Goal: Task Accomplishment & Management: Manage account settings

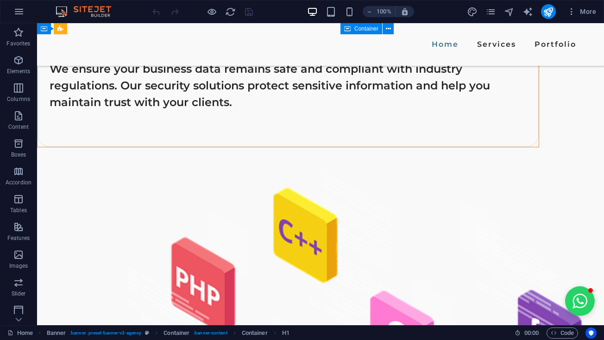
scroll to position [2838, 0]
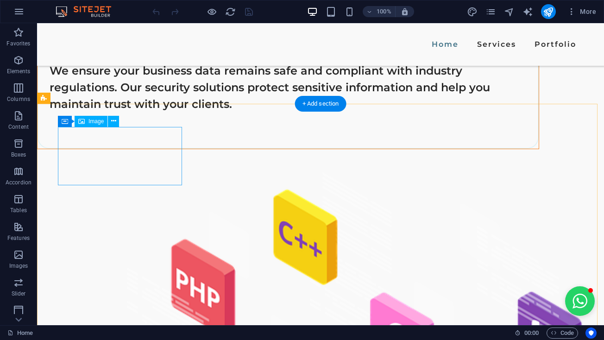
click at [88, 120] on div "Image" at bounding box center [91, 121] width 33 height 11
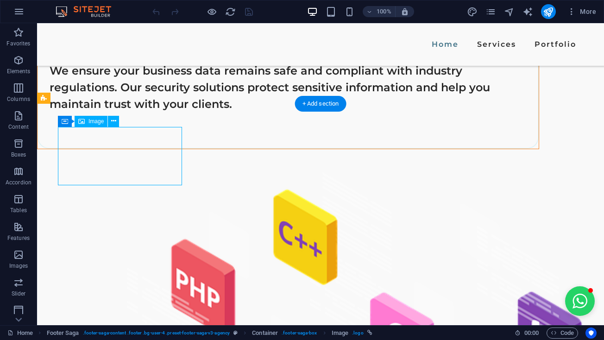
click at [81, 124] on icon at bounding box center [81, 121] width 6 height 11
select select "px"
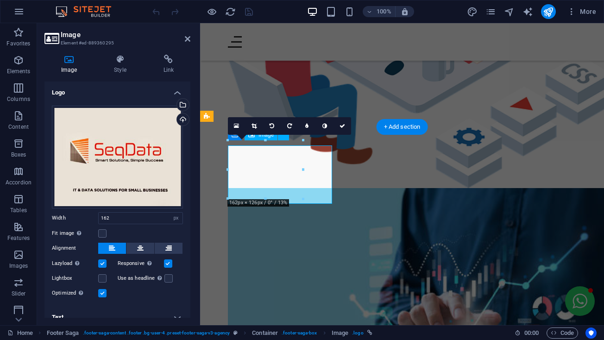
scroll to position [3318, 0]
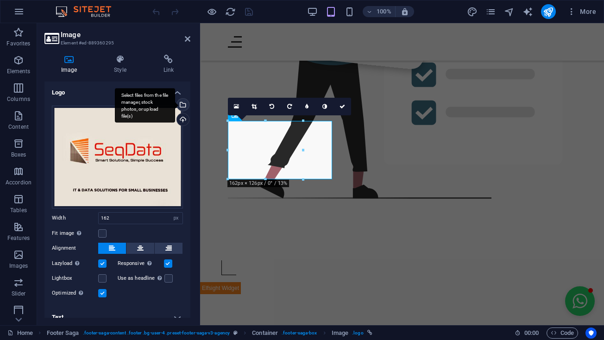
click at [181, 103] on div "Select files from the file manager, stock photos, or upload file(s)" at bounding box center [182, 106] width 14 height 14
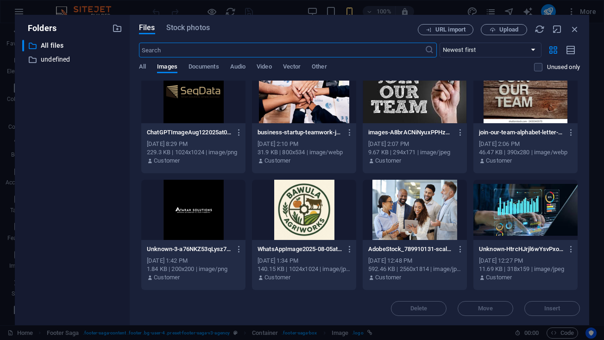
scroll to position [18, 0]
click at [196, 116] on div at bounding box center [193, 93] width 104 height 60
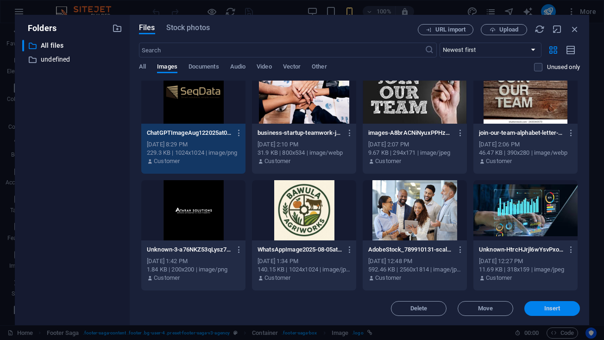
click at [559, 304] on button "Insert" at bounding box center [552, 308] width 56 height 15
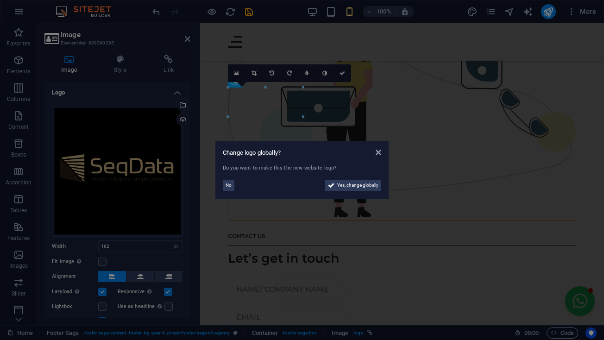
scroll to position [3352, 0]
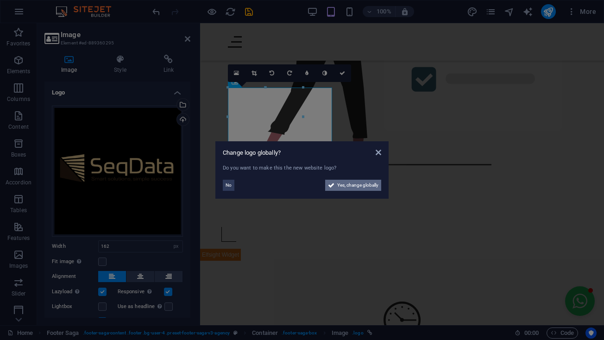
click at [375, 183] on span "Yes, change globally" at bounding box center [357, 185] width 41 height 11
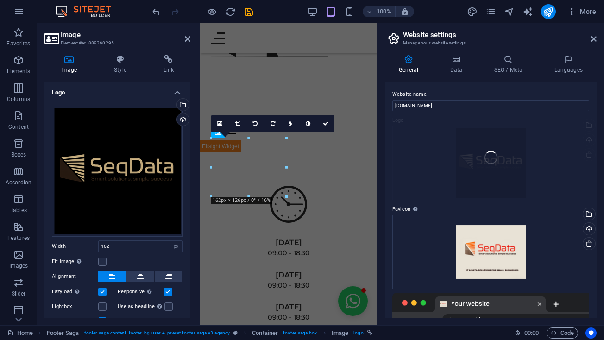
scroll to position [4239, 0]
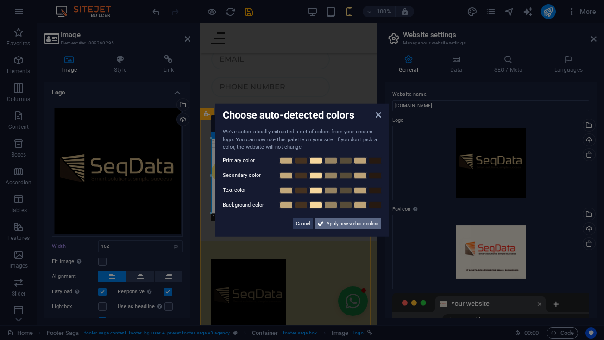
click at [337, 220] on span "Apply new website colors" at bounding box center [352, 223] width 52 height 11
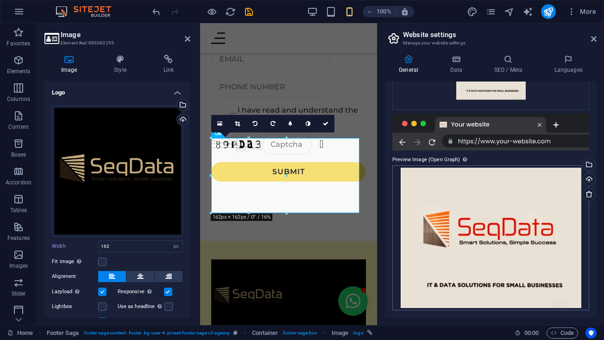
scroll to position [179, 0]
click at [456, 57] on icon at bounding box center [456, 59] width 40 height 9
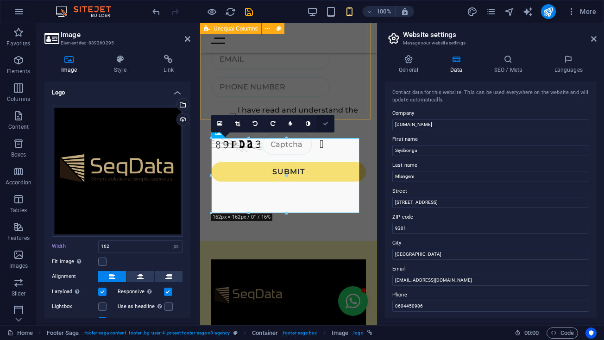
click at [330, 124] on link at bounding box center [326, 124] width 18 height 18
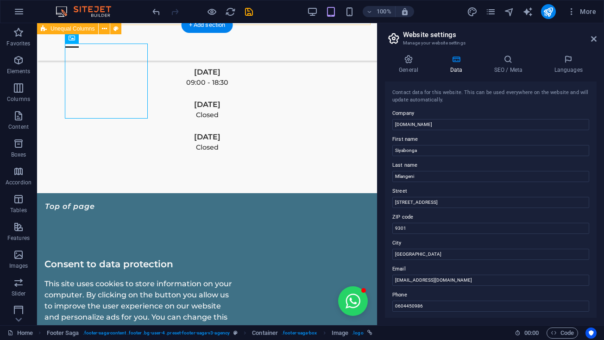
scroll to position [3616, 0]
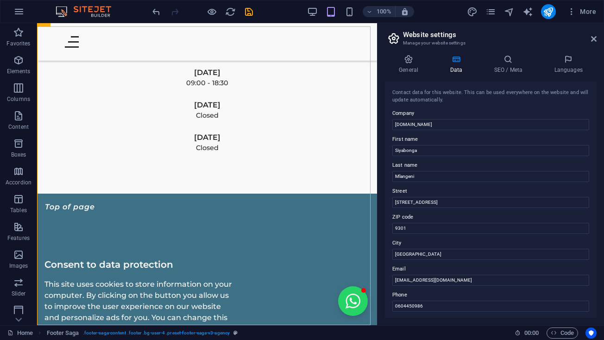
click at [589, 38] on h2 "Website settings" at bounding box center [500, 35] width 194 height 8
click at [597, 36] on aside "Website settings Manage your website settings General Data SEO / Meta Languages…" at bounding box center [490, 174] width 227 height 302
click at [592, 40] on icon at bounding box center [594, 38] width 6 height 7
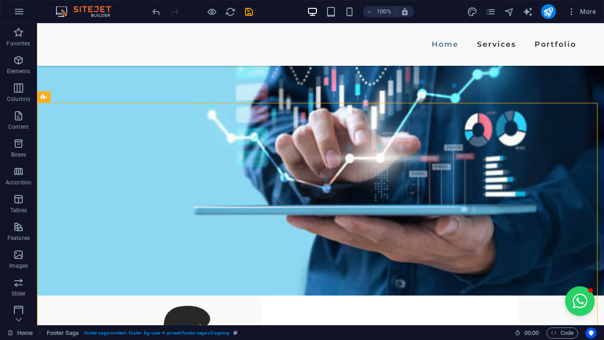
scroll to position [2827, 0]
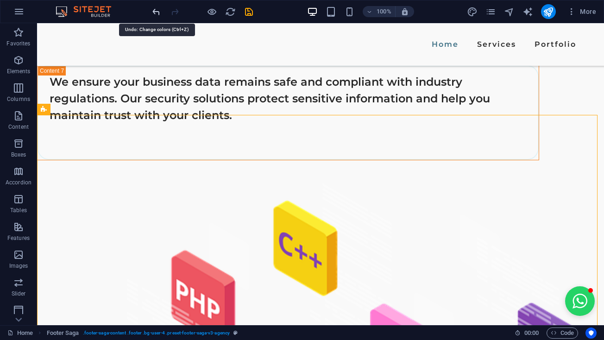
click at [159, 11] on icon "undo" at bounding box center [156, 11] width 11 height 11
click at [158, 13] on div at bounding box center [202, 11] width 104 height 15
click at [229, 10] on icon "reload" at bounding box center [230, 11] width 11 height 11
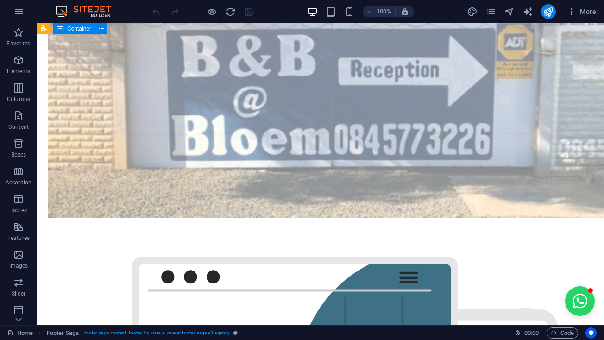
scroll to position [2849, 0]
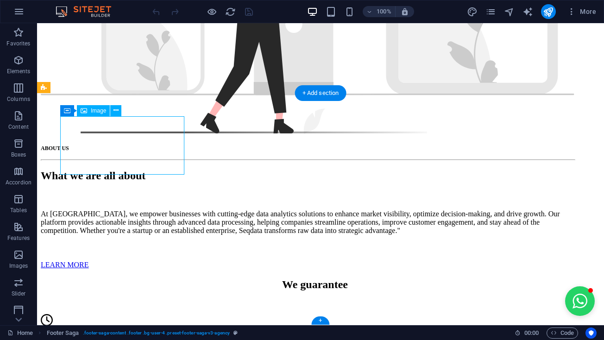
select select "px"
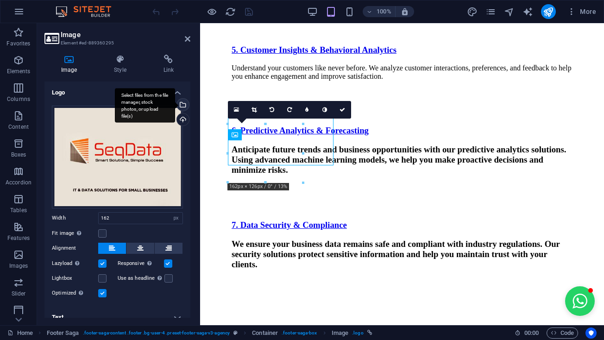
click at [181, 100] on div "Select files from the file manager, stock photos, or upload file(s)" at bounding box center [182, 106] width 14 height 14
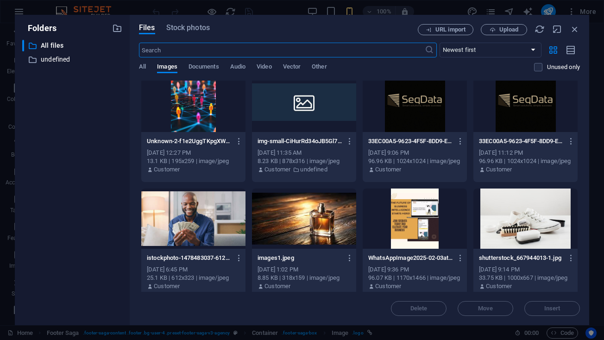
scroll to position [235, 0]
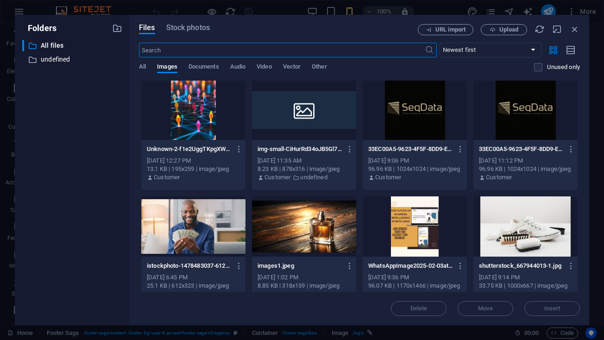
click at [409, 98] on div at bounding box center [414, 110] width 104 height 60
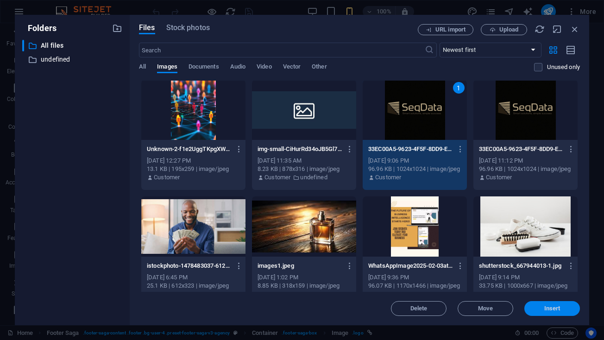
click at [542, 311] on span "Insert" at bounding box center [552, 309] width 48 height 6
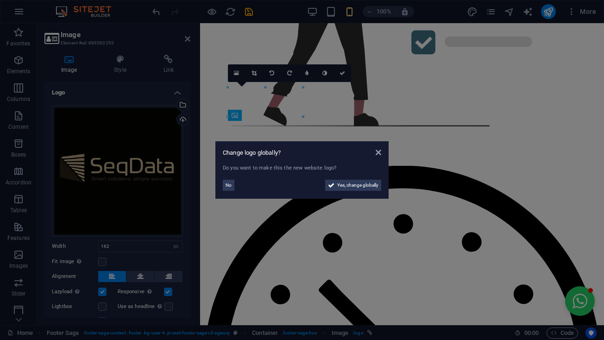
scroll to position [3333, 0]
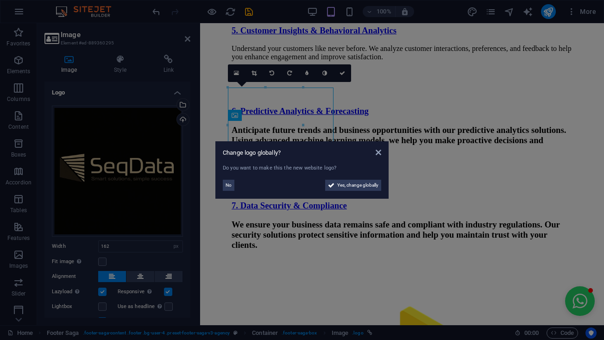
click at [234, 183] on div "No" at bounding box center [262, 185] width 79 height 11
click at [231, 184] on span "No" at bounding box center [228, 185] width 6 height 11
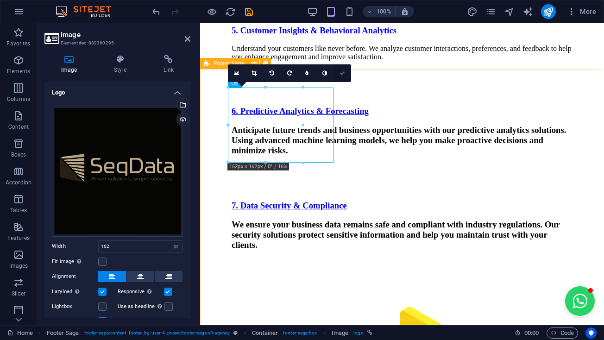
click at [348, 75] on link at bounding box center [342, 73] width 18 height 18
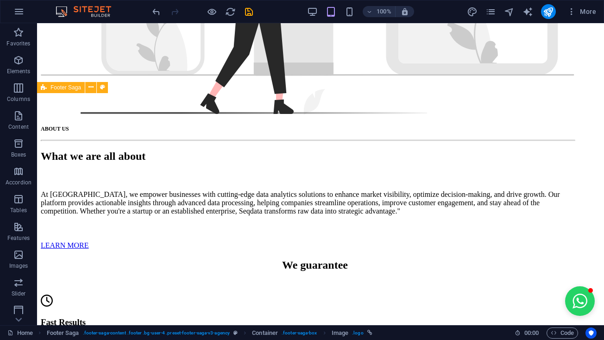
scroll to position [2827, 0]
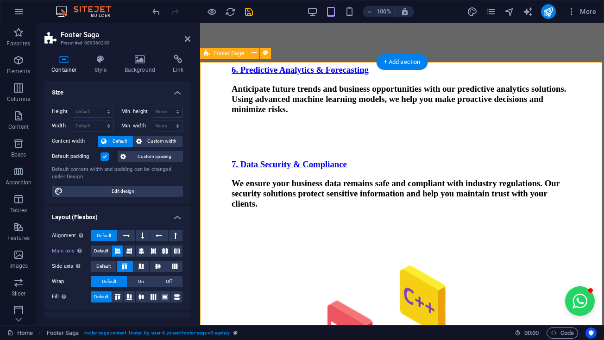
scroll to position [3357, 0]
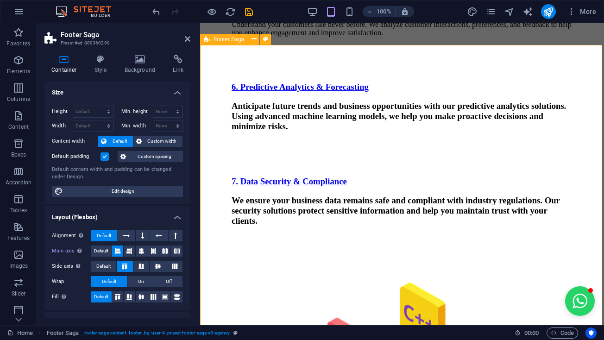
click at [153, 63] on icon at bounding box center [140, 59] width 45 height 9
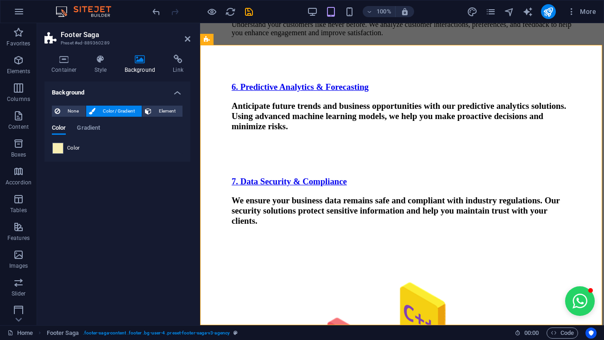
click at [68, 144] on span "Color" at bounding box center [73, 147] width 13 height 7
click at [63, 146] on div "Color" at bounding box center [117, 148] width 130 height 11
click at [59, 149] on span at bounding box center [58, 148] width 10 height 10
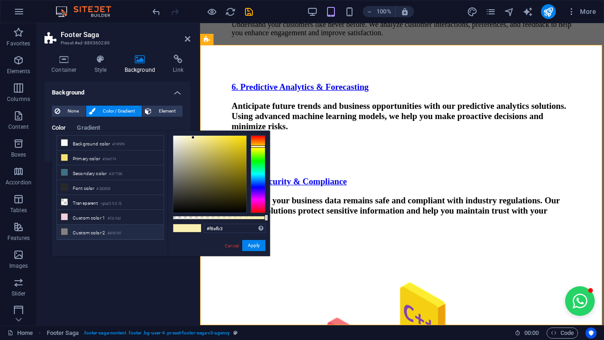
click at [82, 228] on li "Custom color 2 #818181" at bounding box center [110, 232] width 106 height 15
type input "#818181"
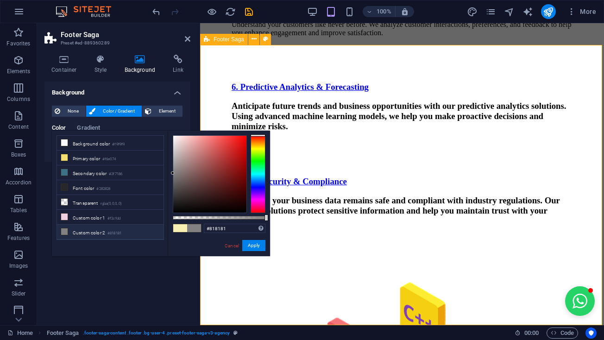
click at [253, 248] on button "Apply" at bounding box center [253, 245] width 23 height 11
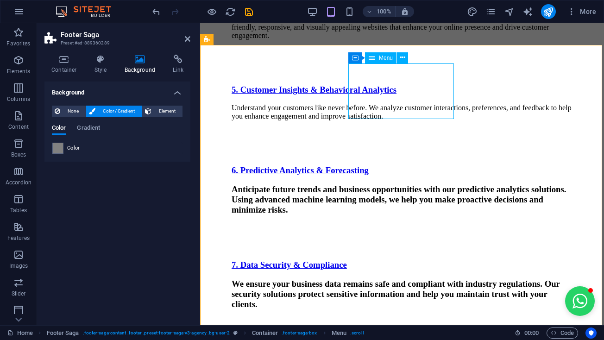
select select
select select "1"
select select
select select "2"
select select
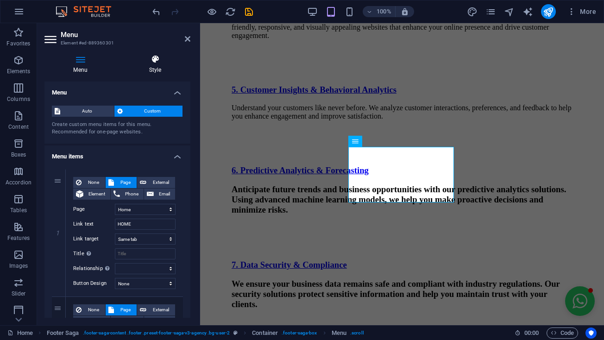
click at [157, 62] on icon at bounding box center [155, 59] width 70 height 9
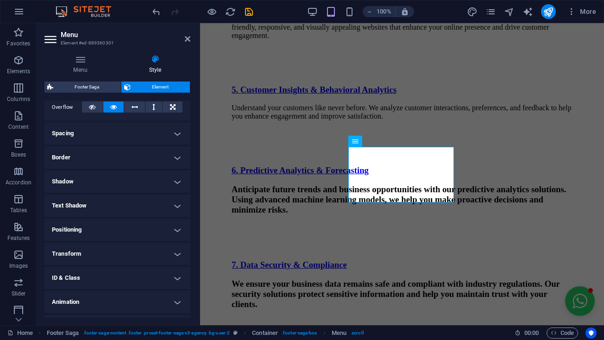
scroll to position [161, 0]
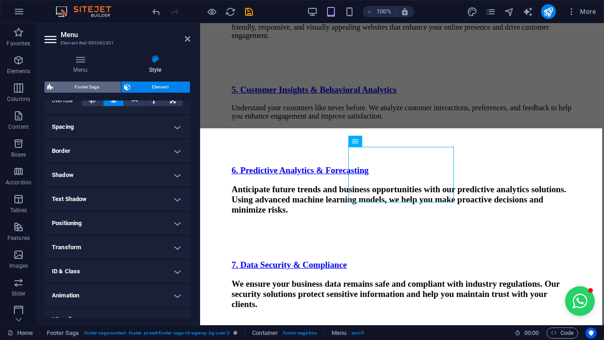
click at [94, 82] on span "Footer Saga" at bounding box center [87, 86] width 62 height 11
select select "rem"
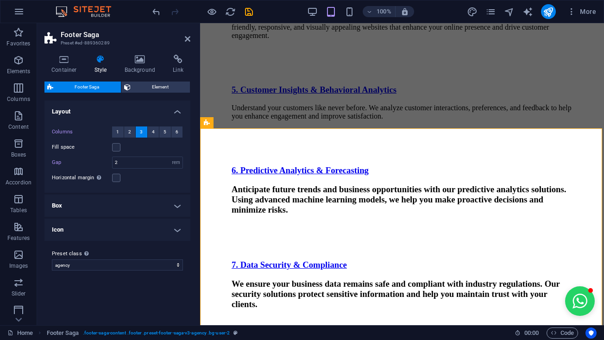
click at [138, 54] on div "Container Style Background Link Size Height Default px rem % vh vw Min. height …" at bounding box center [117, 186] width 161 height 278
click at [145, 67] on h4 "Background" at bounding box center [142, 64] width 49 height 19
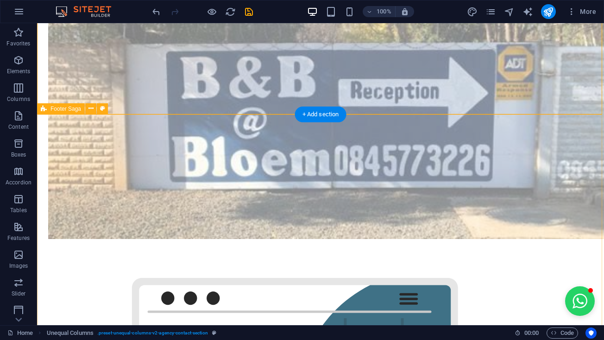
scroll to position [2827, 0]
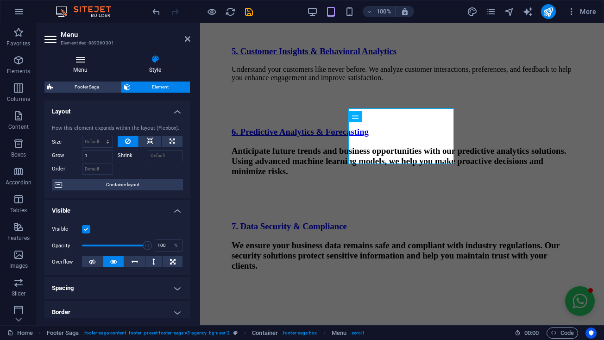
click at [77, 60] on icon at bounding box center [80, 59] width 72 height 9
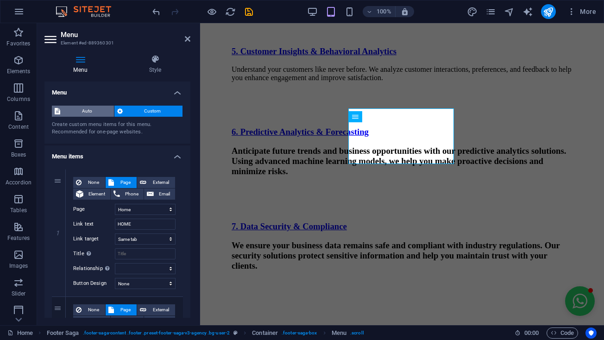
click at [95, 108] on span "Auto" at bounding box center [87, 111] width 48 height 11
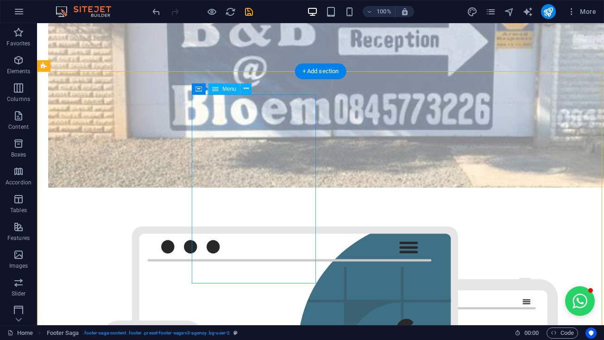
scroll to position [2866, 0]
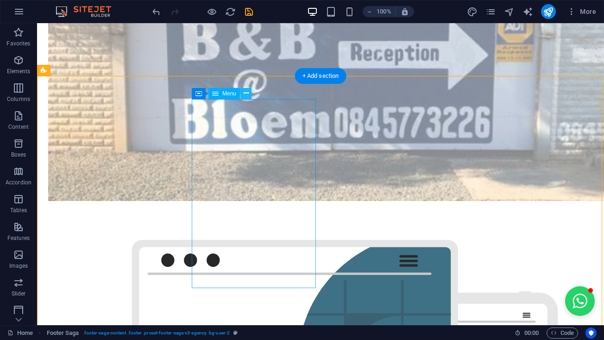
click at [244, 93] on icon at bounding box center [246, 93] width 5 height 10
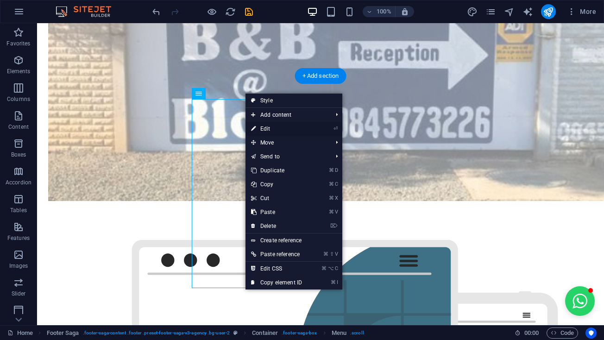
click at [264, 128] on link "⏎ Edit" at bounding box center [276, 129] width 62 height 14
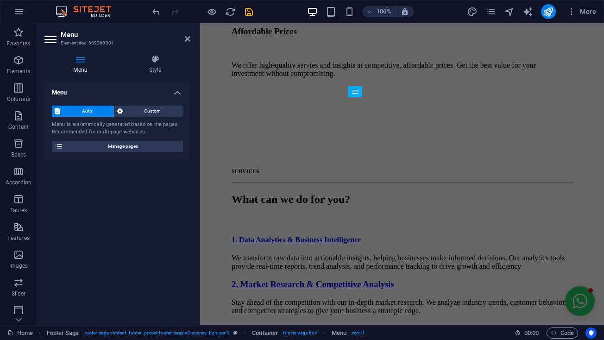
scroll to position [3356, 0]
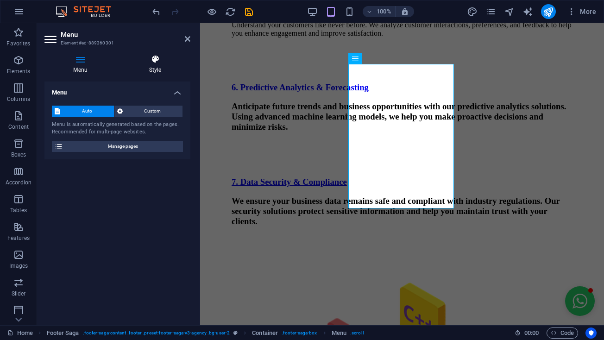
click at [162, 60] on icon at bounding box center [155, 59] width 70 height 9
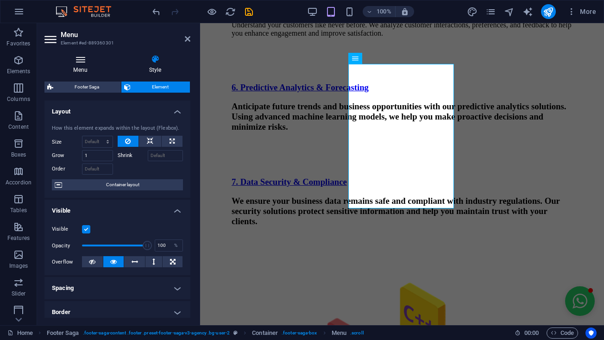
click at [95, 56] on icon at bounding box center [80, 59] width 72 height 9
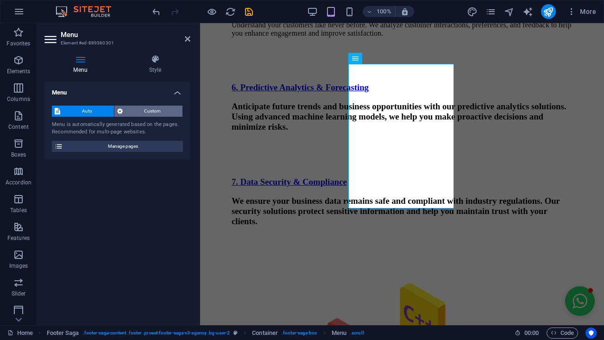
click at [138, 115] on span "Custom" at bounding box center [152, 111] width 55 height 11
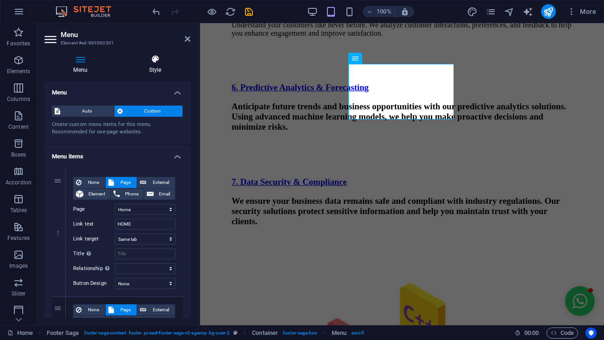
click at [151, 59] on icon at bounding box center [155, 59] width 70 height 9
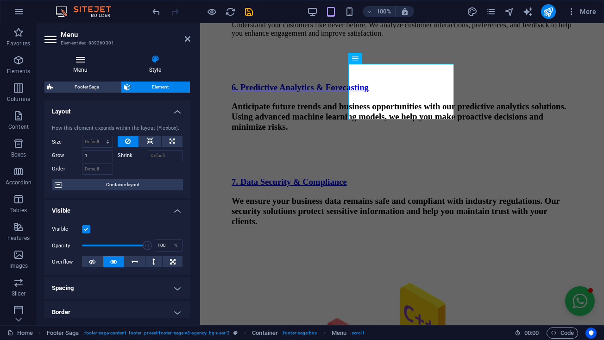
click at [85, 72] on h4 "Menu" at bounding box center [81, 64] width 75 height 19
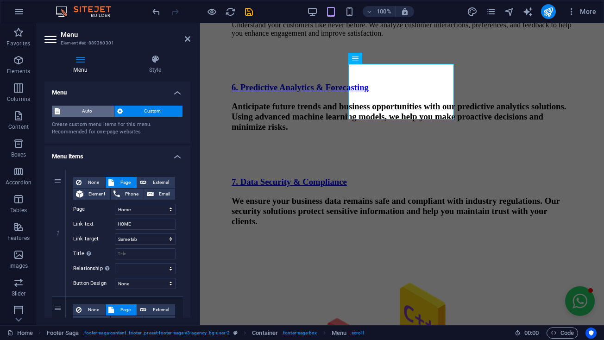
click at [90, 110] on span "Auto" at bounding box center [87, 111] width 48 height 11
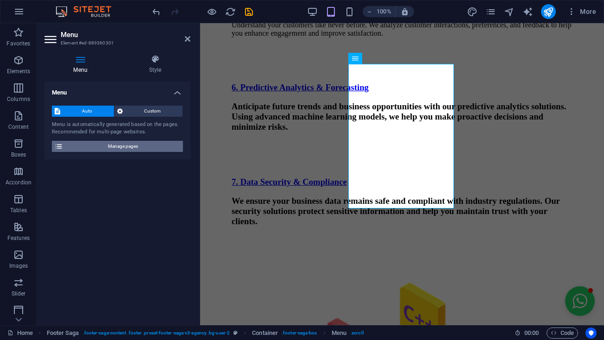
click at [160, 145] on span "Manage pages" at bounding box center [123, 146] width 114 height 11
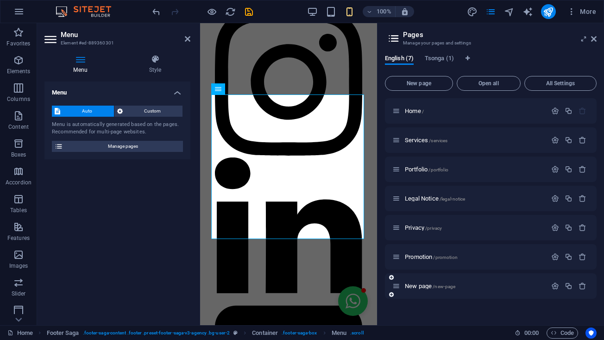
click at [517, 291] on div "New page /new-page" at bounding box center [491, 285] width 212 height 25
click at [581, 288] on icon "button" at bounding box center [582, 286] width 8 height 8
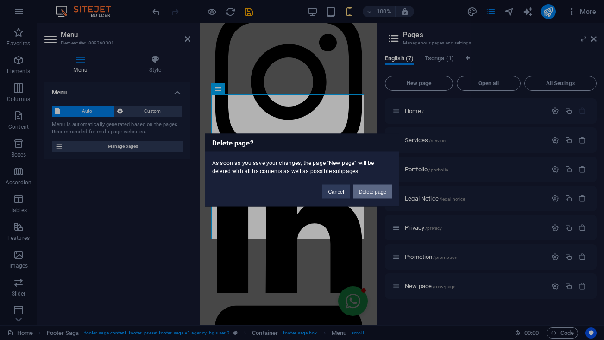
click at [374, 193] on button "Delete page" at bounding box center [372, 192] width 38 height 14
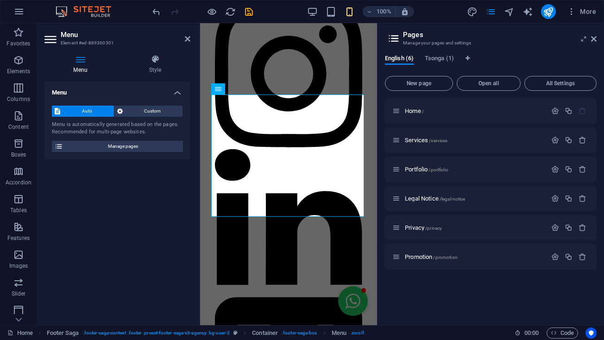
click at [190, 38] on aside "Menu Element #ed-889360301 Menu Style Menu Auto Custom Menu is automatically ge…" at bounding box center [118, 174] width 163 height 302
click at [190, 38] on icon at bounding box center [188, 38] width 6 height 7
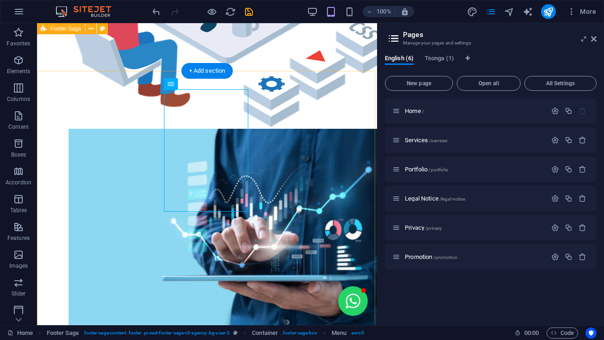
scroll to position [3559, 0]
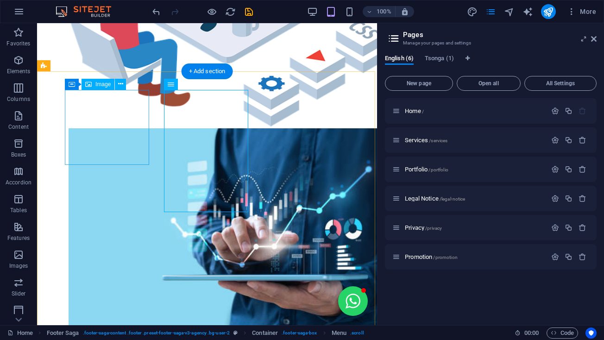
select select "px"
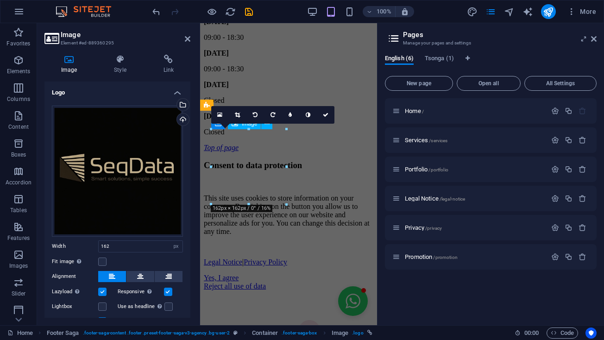
scroll to position [4424, 0]
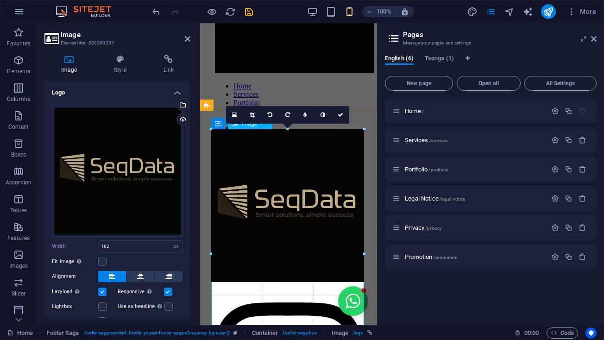
drag, startPoint x: 287, startPoint y: 166, endPoint x: 371, endPoint y: 189, distance: 87.4
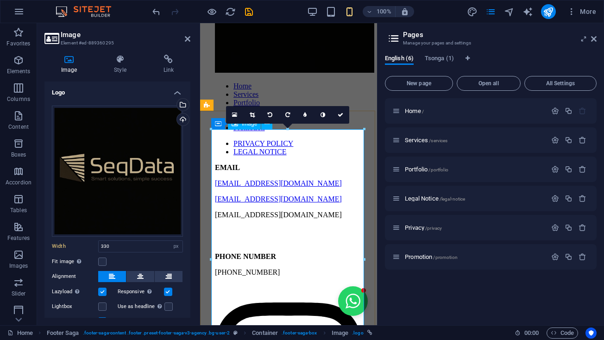
type input "330"
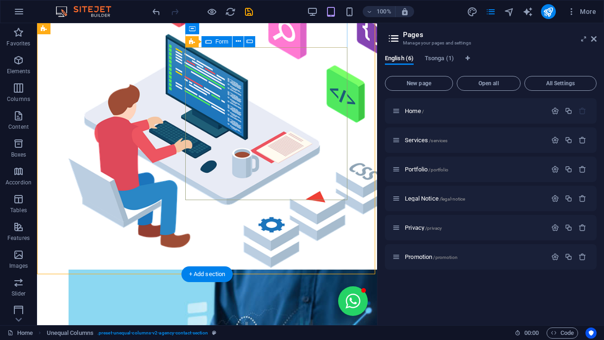
scroll to position [3510, 0]
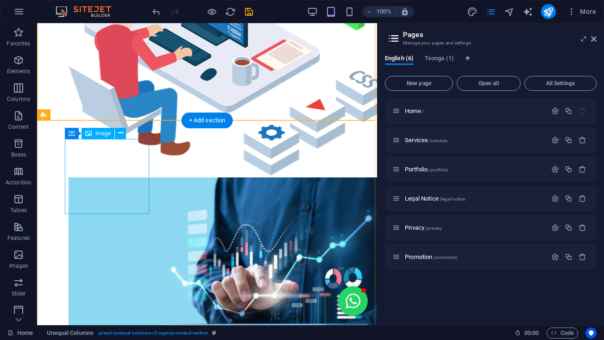
select select "px"
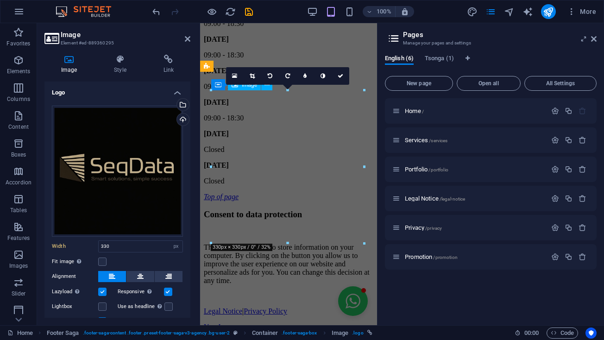
scroll to position [4462, 0]
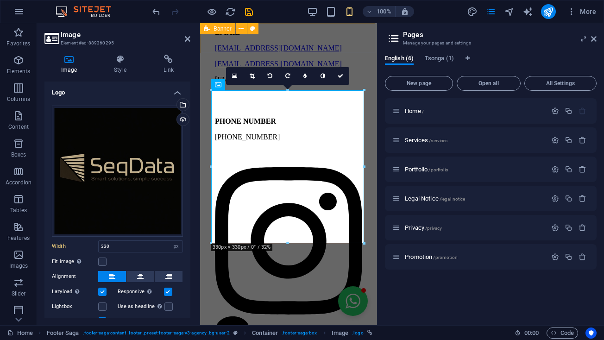
click at [205, 31] on icon at bounding box center [207, 28] width 6 height 11
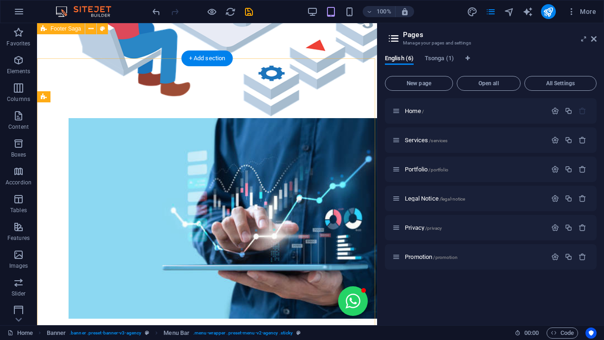
scroll to position [3557, 0]
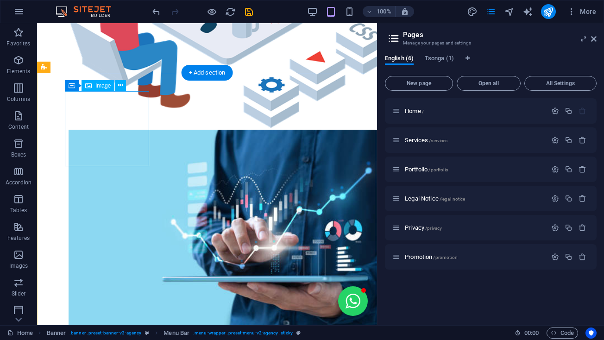
click at [123, 84] on button at bounding box center [120, 85] width 11 height 11
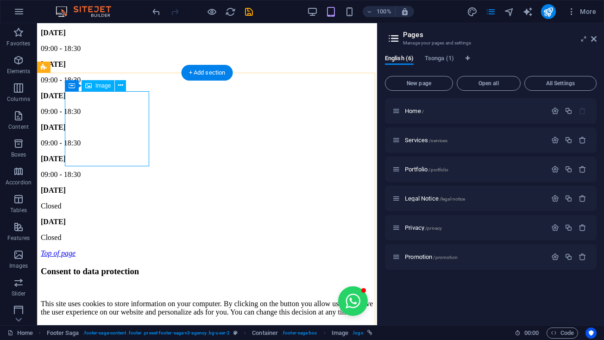
select select "px"
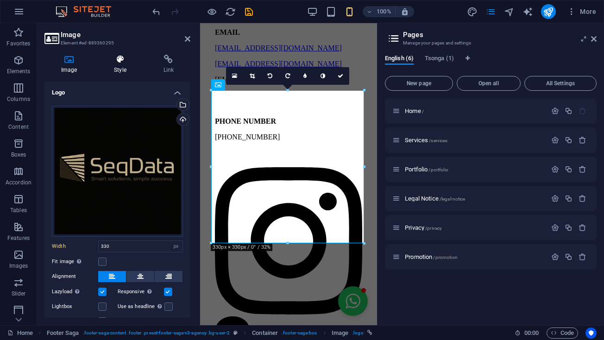
click at [120, 68] on h4 "Style" at bounding box center [121, 64] width 49 height 19
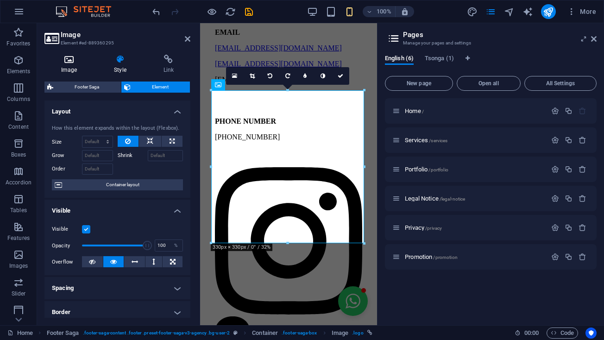
click at [76, 66] on h4 "Image" at bounding box center [70, 64] width 53 height 19
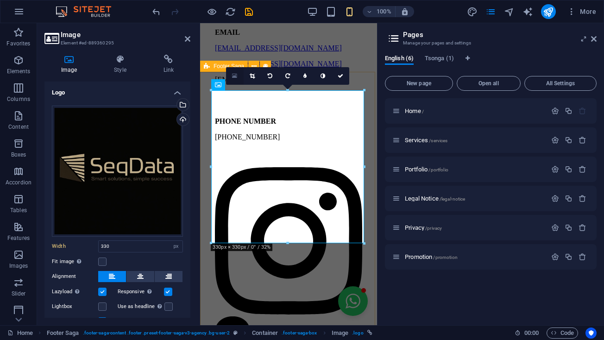
click at [232, 79] on link at bounding box center [235, 76] width 18 height 18
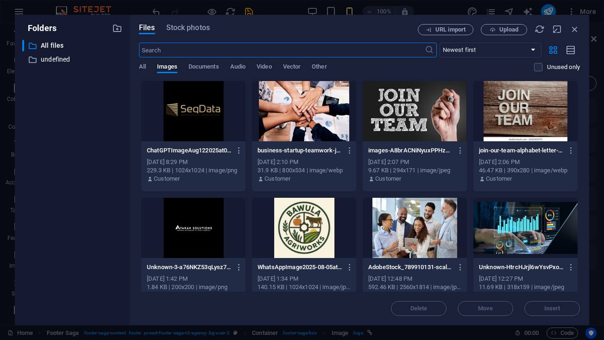
scroll to position [7085, 0]
click at [574, 32] on icon "button" at bounding box center [574, 29] width 10 height 10
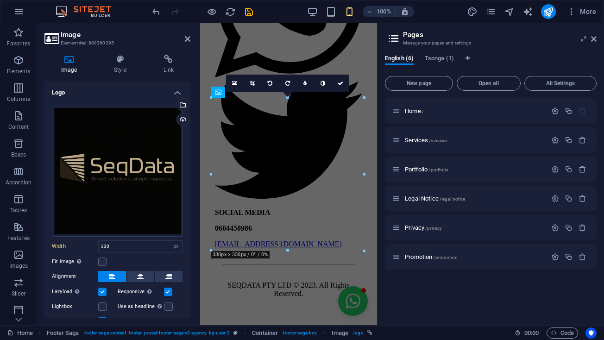
scroll to position [4455, 0]
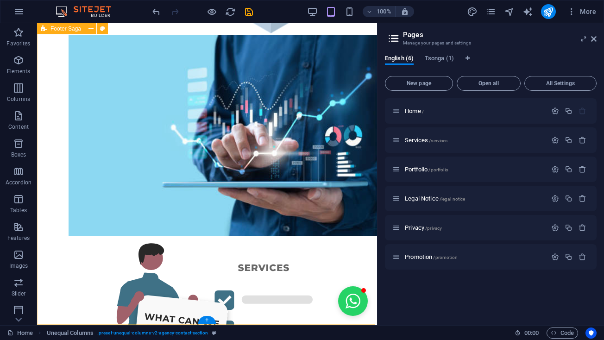
scroll to position [3651, 0]
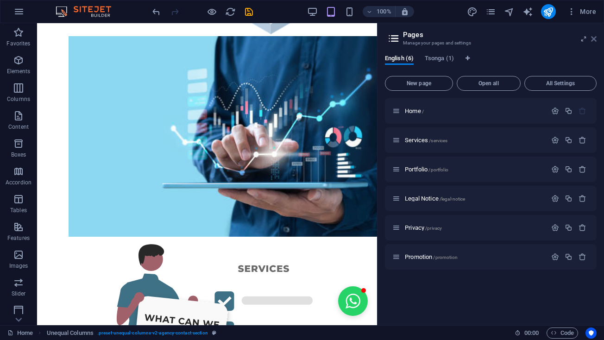
click at [593, 38] on icon at bounding box center [594, 38] width 6 height 7
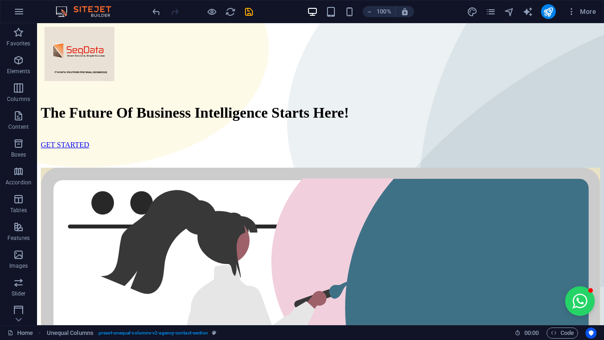
scroll to position [0, 0]
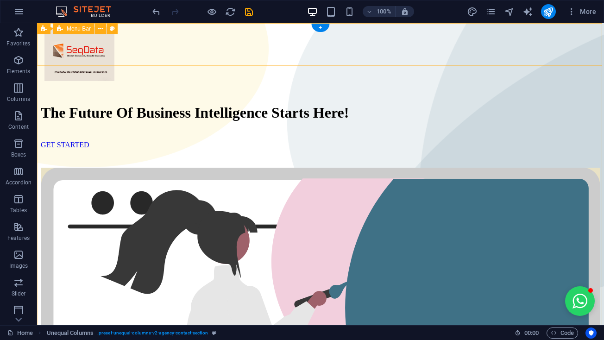
click at [98, 52] on div "Home Services Portfolio" at bounding box center [320, 61] width 559 height 68
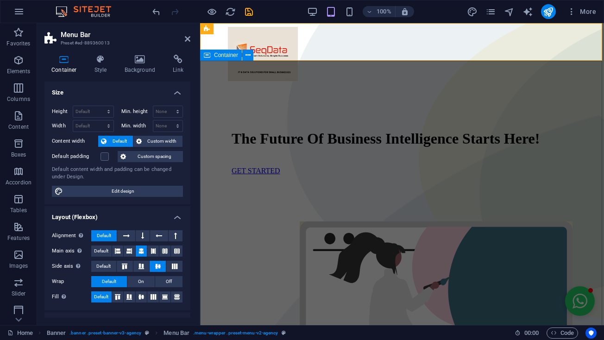
click at [315, 93] on div "The Future Of Business Intelligence Starts Here! GET STARTED" at bounding box center [402, 301] width 396 height 416
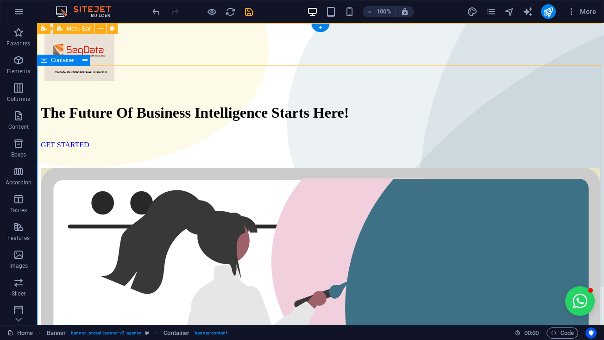
click at [43, 62] on icon at bounding box center [44, 60] width 6 height 11
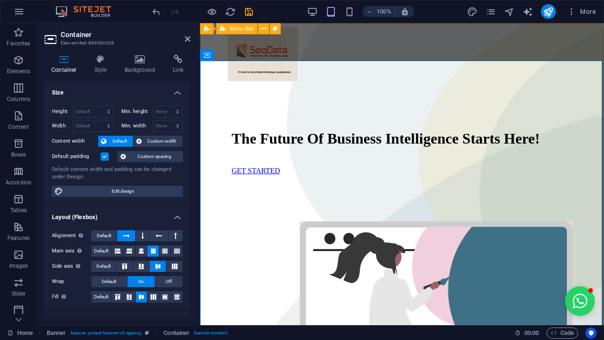
click at [265, 50] on div "Home Services Portfolio" at bounding box center [402, 60] width 396 height 66
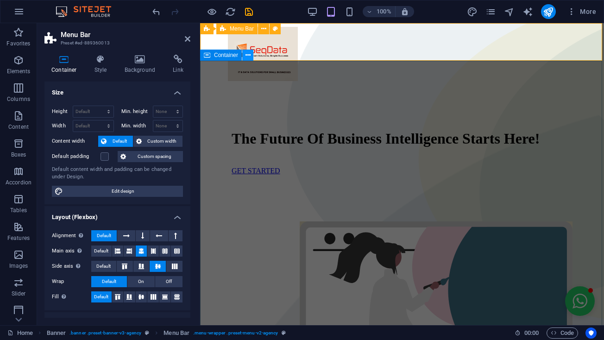
click at [248, 55] on icon at bounding box center [247, 55] width 5 height 10
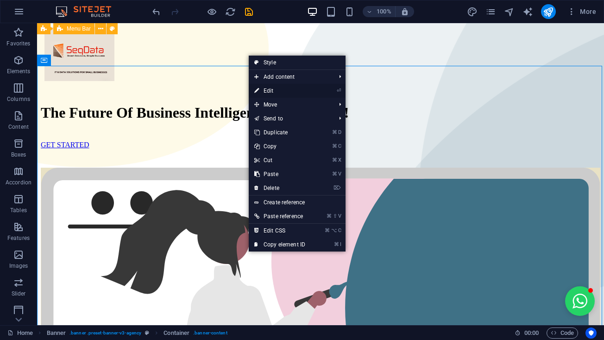
click at [262, 86] on link "⏎ Edit" at bounding box center [280, 91] width 62 height 14
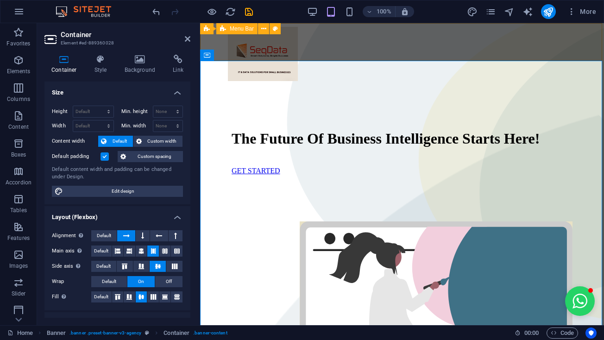
click at [303, 54] on div "Home Services Portfolio" at bounding box center [402, 60] width 396 height 66
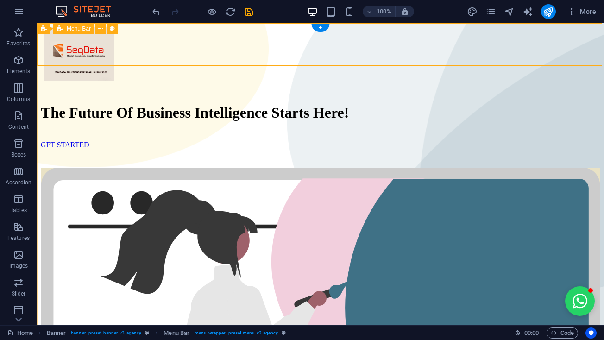
click at [147, 62] on div "Home Services Portfolio" at bounding box center [320, 61] width 559 height 68
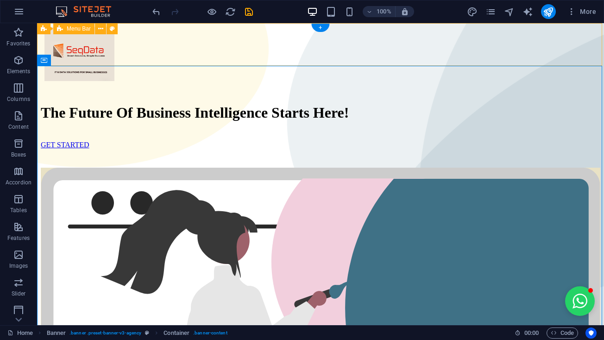
click at [89, 30] on span "Menu Bar" at bounding box center [79, 29] width 24 height 6
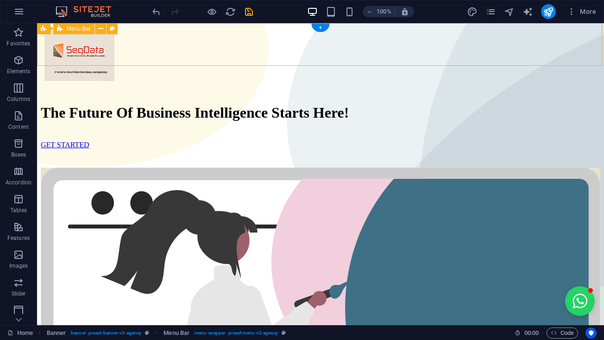
click at [89, 30] on span "Menu Bar" at bounding box center [79, 29] width 24 height 6
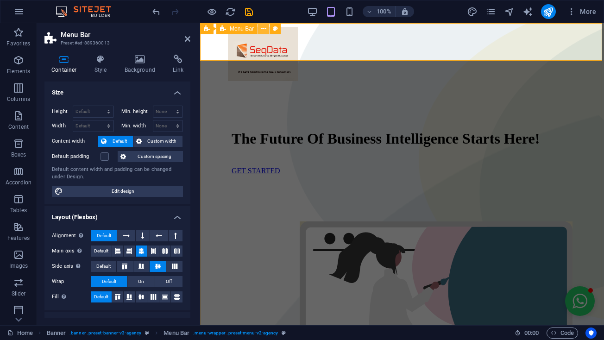
click at [265, 28] on icon at bounding box center [263, 29] width 5 height 10
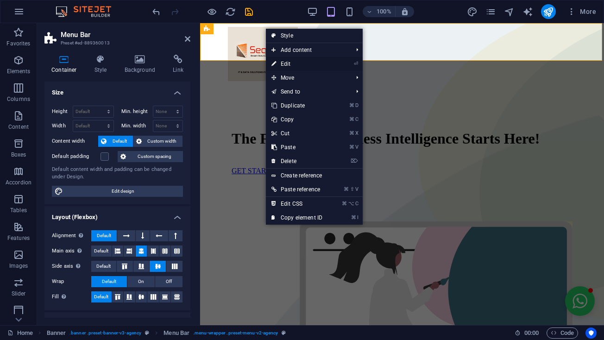
click at [288, 64] on link "⏎ Edit" at bounding box center [297, 64] width 62 height 14
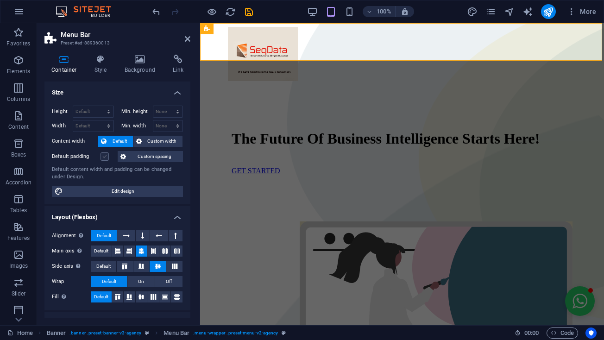
click at [105, 157] on label at bounding box center [104, 156] width 8 height 8
click at [0, 0] on input "Default padding" at bounding box center [0, 0] width 0 height 0
click at [145, 142] on span "Custom width" at bounding box center [162, 141] width 36 height 11
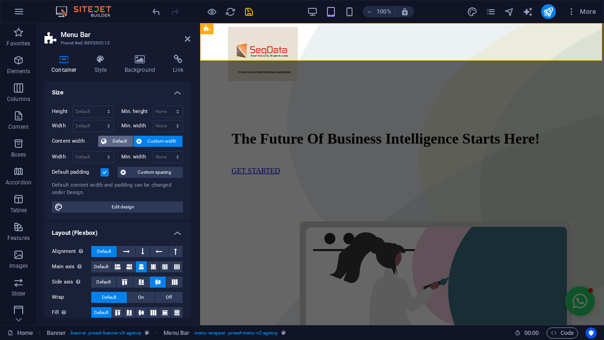
click at [105, 136] on icon at bounding box center [104, 141] width 6 height 11
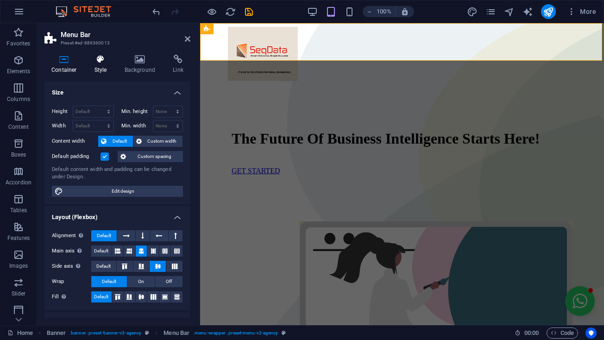
click at [95, 59] on icon at bounding box center [100, 59] width 26 height 9
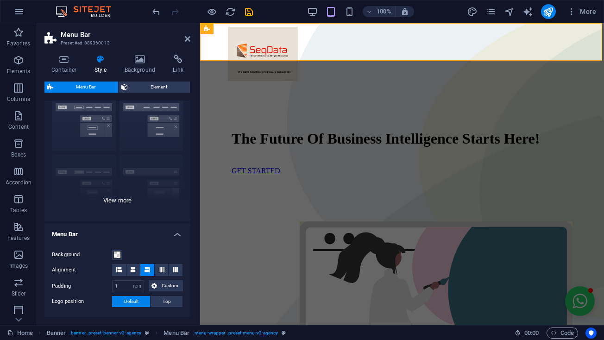
scroll to position [34, 0]
click at [158, 112] on div "Border Centered Default Fixed Loki Trigger Wide XXL" at bounding box center [117, 152] width 146 height 139
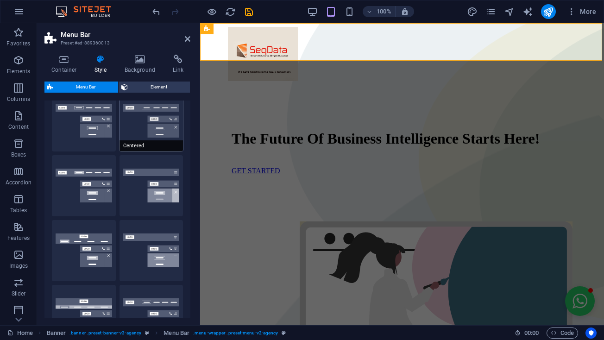
click at [156, 120] on button "Centered" at bounding box center [151, 120] width 64 height 61
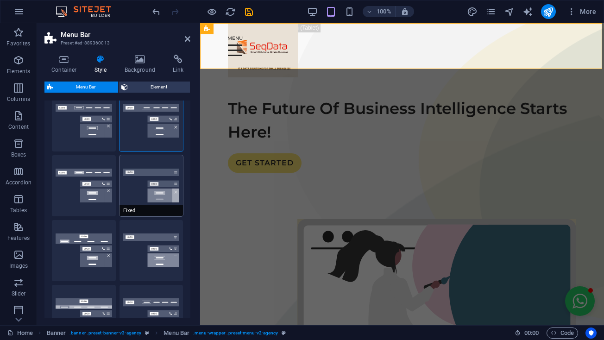
click at [149, 181] on button "Fixed" at bounding box center [151, 185] width 64 height 61
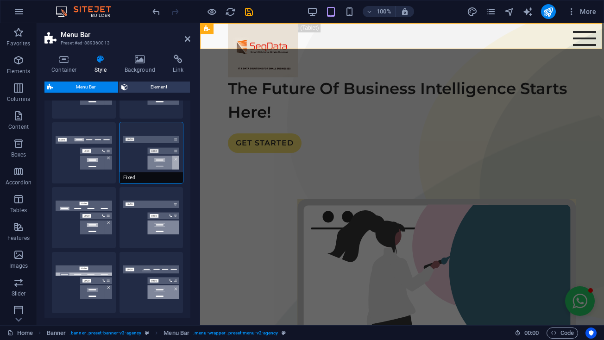
scroll to position [70, 0]
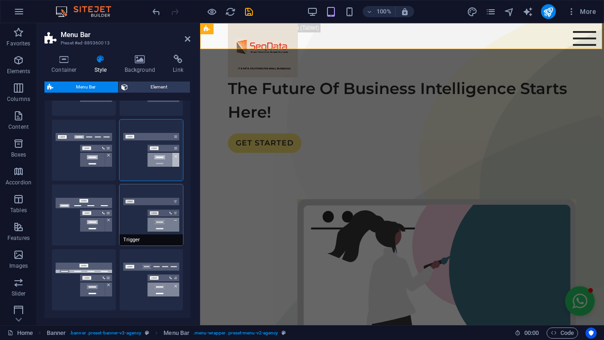
click at [138, 205] on button "Trigger" at bounding box center [151, 214] width 64 height 61
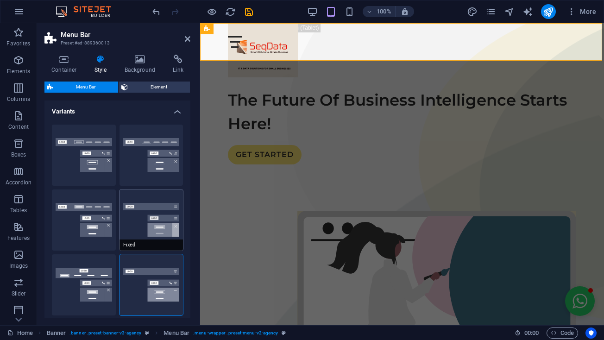
scroll to position [0, 0]
click at [163, 157] on button "Centered" at bounding box center [151, 155] width 64 height 61
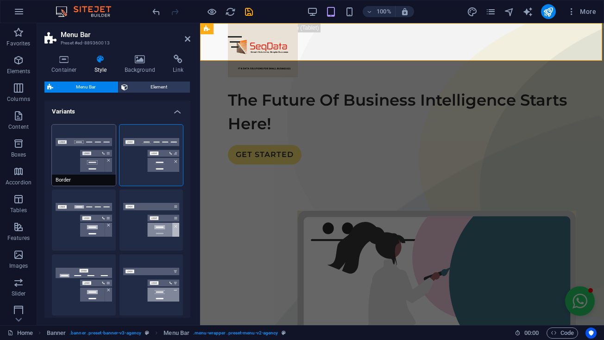
click at [95, 158] on button "Border" at bounding box center [84, 155] width 64 height 61
click at [150, 160] on button "Centered" at bounding box center [151, 155] width 64 height 61
click at [166, 87] on span "Element" at bounding box center [159, 86] width 56 height 11
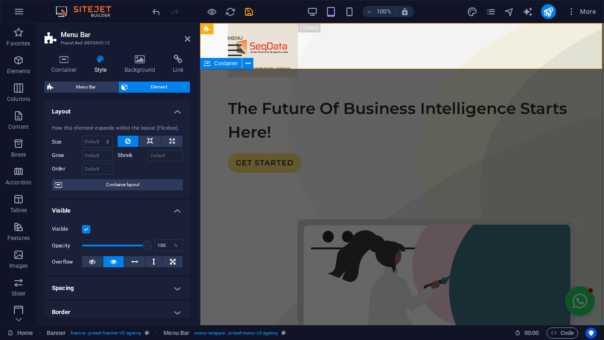
click at [232, 217] on div "The Future Of Business Intelligence Starts Here! GET STARTED" at bounding box center [402, 291] width 404 height 444
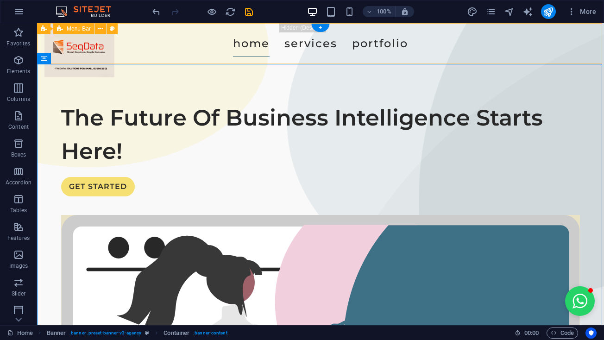
click at [90, 50] on div "Home Services Portfolio" at bounding box center [320, 43] width 567 height 41
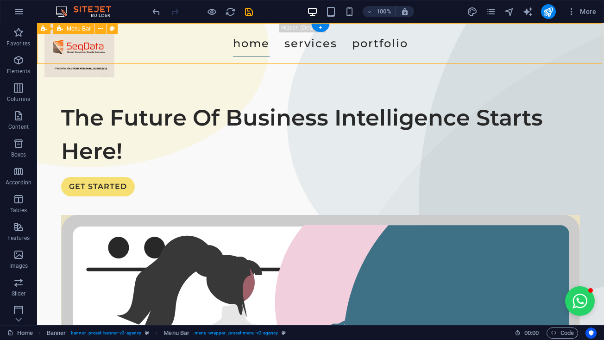
click at [90, 50] on div "Home Services Portfolio" at bounding box center [320, 43] width 567 height 41
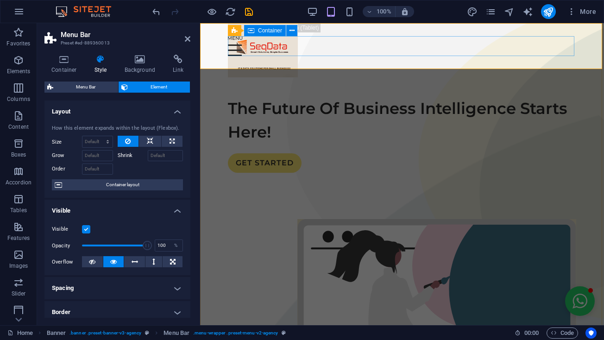
click at [273, 51] on div at bounding box center [402, 46] width 348 height 20
click at [292, 31] on icon at bounding box center [291, 31] width 5 height 10
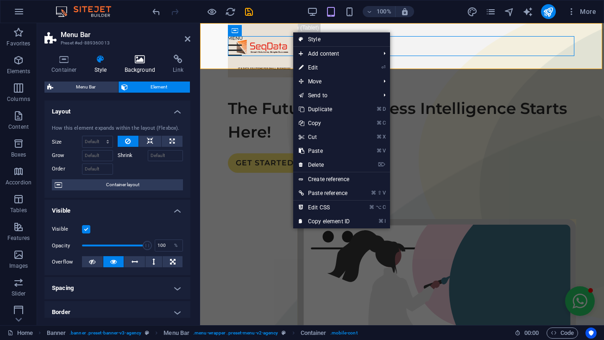
click at [143, 71] on h4 "Background" at bounding box center [142, 64] width 49 height 19
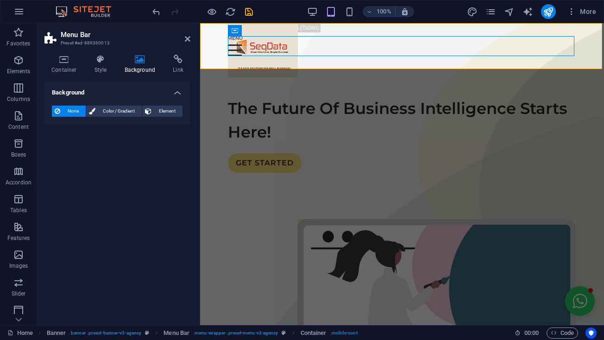
click at [141, 69] on h4 "Background" at bounding box center [142, 64] width 49 height 19
click at [161, 112] on span "Element" at bounding box center [166, 111] width 25 height 11
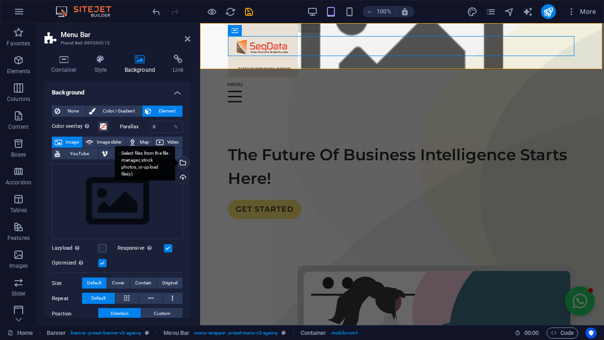
click at [181, 165] on div "Select files from the file manager, stock photos, or upload file(s)" at bounding box center [182, 163] width 14 height 14
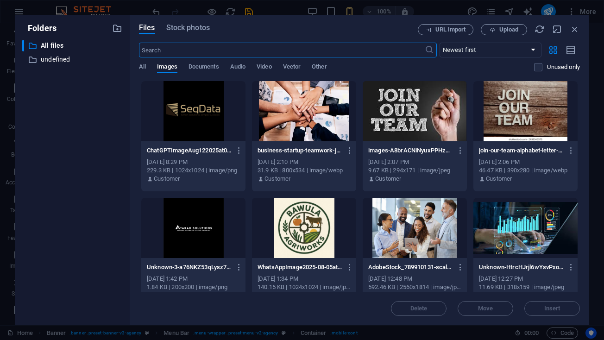
click at [206, 130] on div at bounding box center [193, 111] width 104 height 60
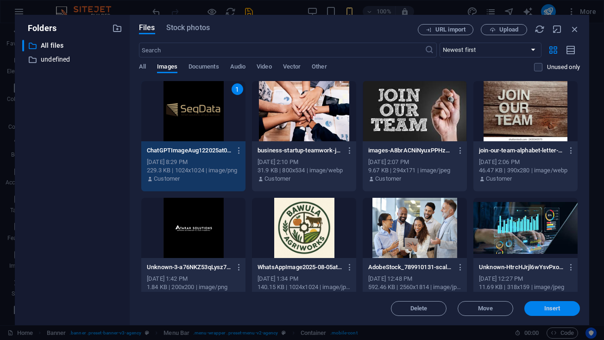
click at [565, 307] on span "Insert" at bounding box center [552, 309] width 48 height 6
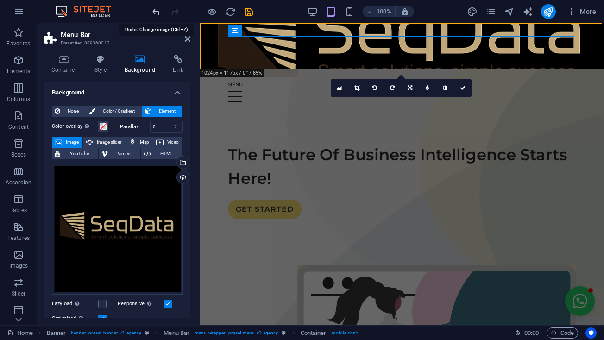
click at [154, 11] on icon "undo" at bounding box center [156, 11] width 11 height 11
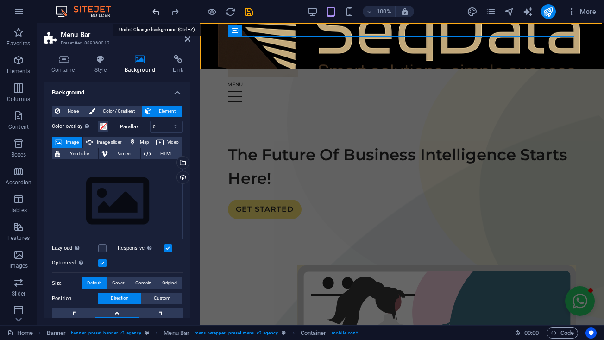
click at [154, 11] on icon "undo" at bounding box center [156, 11] width 11 height 11
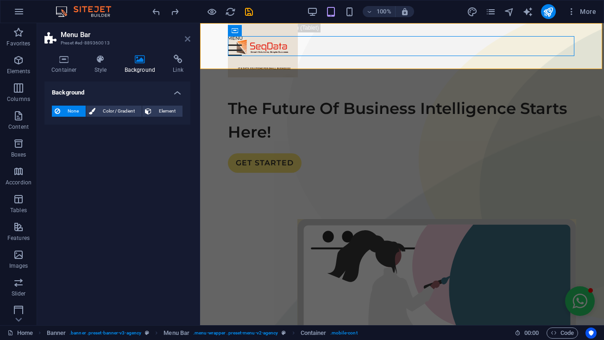
click at [187, 35] on link at bounding box center [188, 39] width 6 height 8
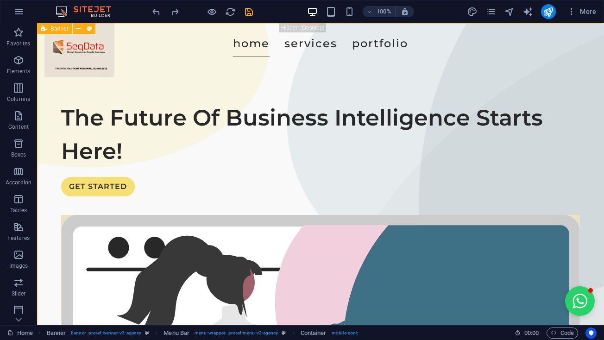
click at [75, 45] on div "Home Services Portfolio" at bounding box center [320, 43] width 567 height 41
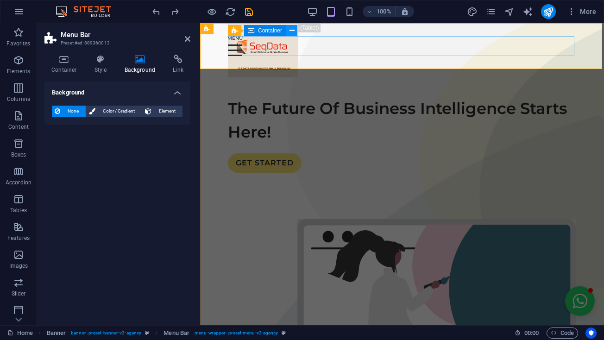
click at [292, 33] on icon at bounding box center [291, 31] width 5 height 10
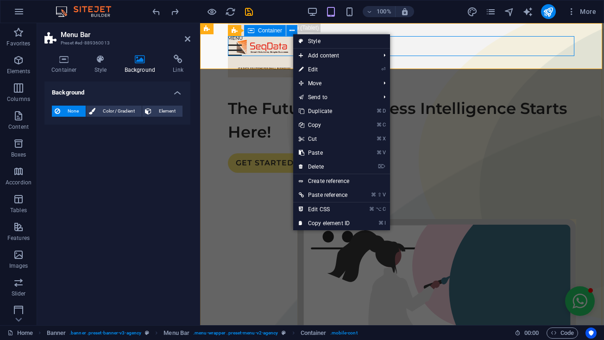
click at [262, 39] on div at bounding box center [402, 46] width 348 height 20
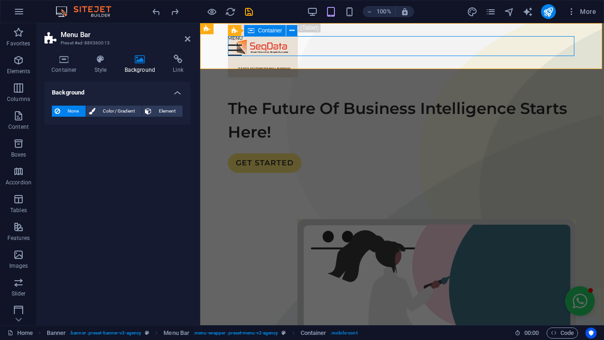
click at [262, 39] on div at bounding box center [402, 46] width 348 height 20
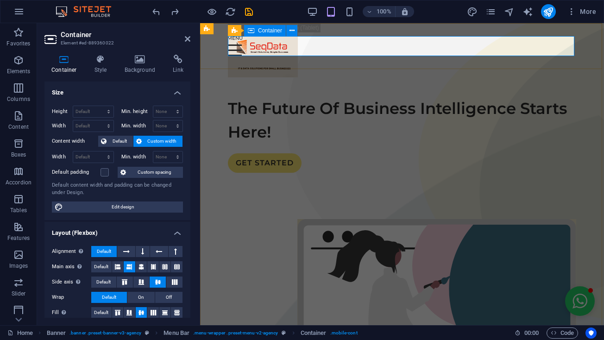
click at [262, 39] on div at bounding box center [402, 46] width 348 height 20
click at [441, 142] on div "The Future Of Business Intelligence Starts Here!" at bounding box center [402, 120] width 348 height 47
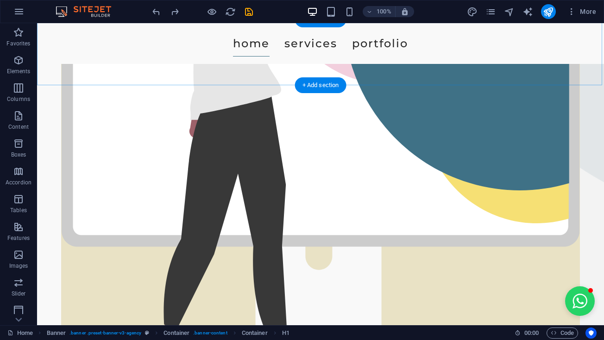
scroll to position [334, 0]
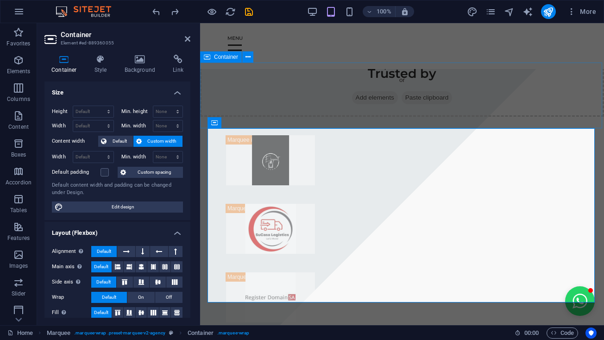
scroll to position [454, 0]
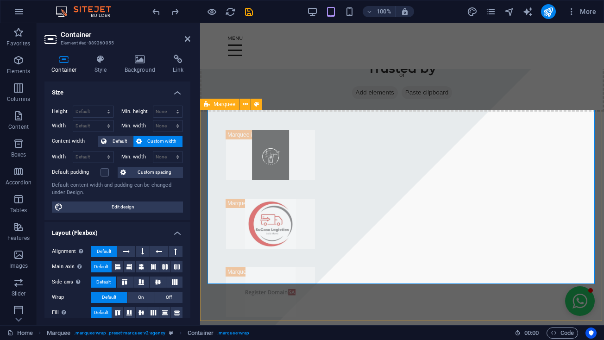
click at [222, 105] on span "Marquee" at bounding box center [224, 104] width 22 height 6
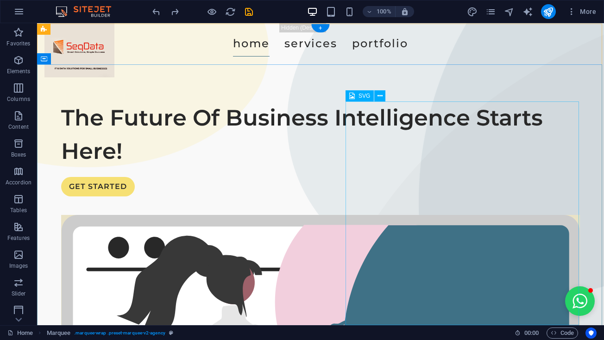
scroll to position [0, 0]
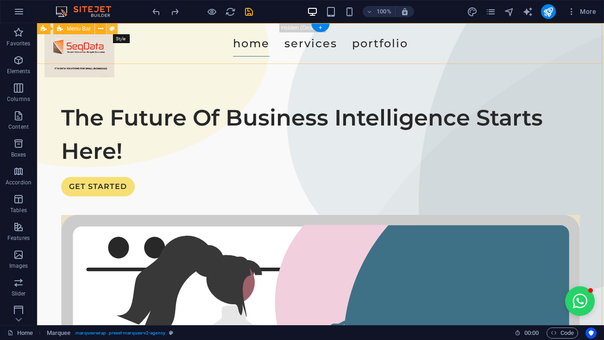
click at [112, 28] on icon at bounding box center [112, 29] width 5 height 10
select select "rem"
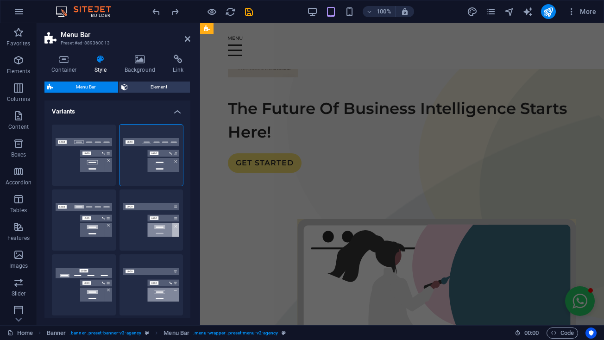
scroll to position [495, 0]
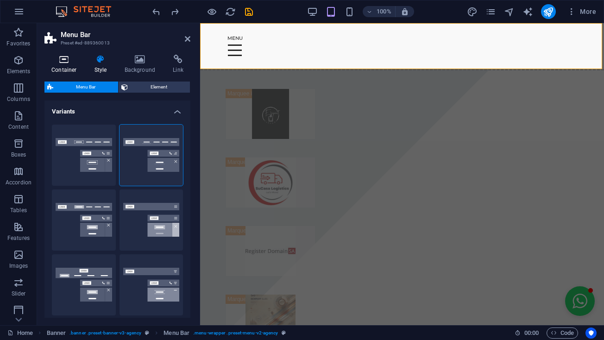
click at [68, 60] on icon at bounding box center [63, 59] width 39 height 9
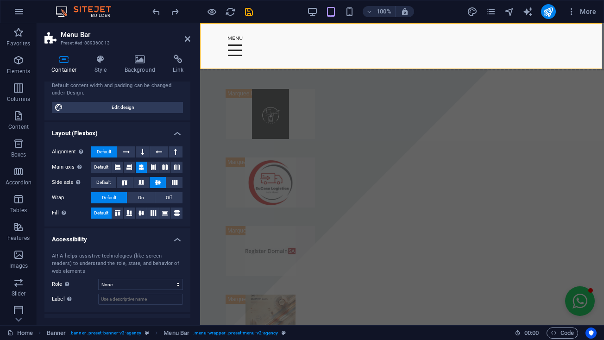
scroll to position [81, 0]
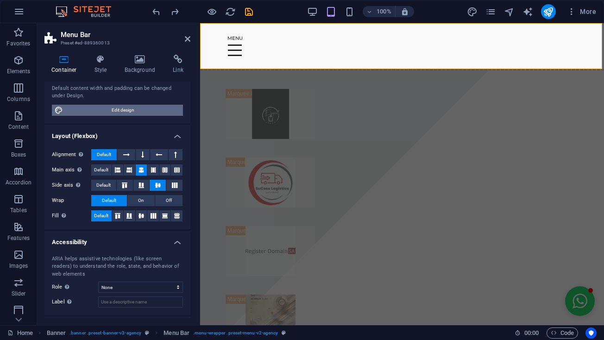
click at [87, 106] on span "Edit design" at bounding box center [123, 110] width 114 height 11
select select "px"
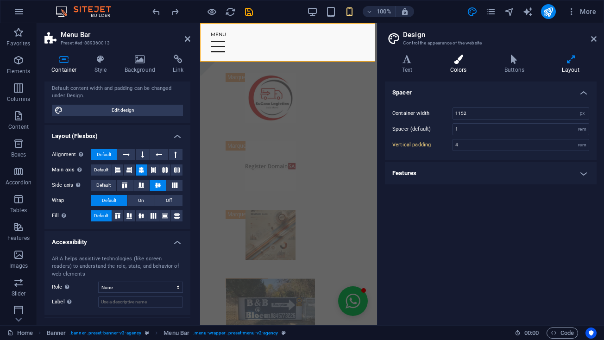
click at [475, 59] on icon at bounding box center [458, 59] width 50 height 9
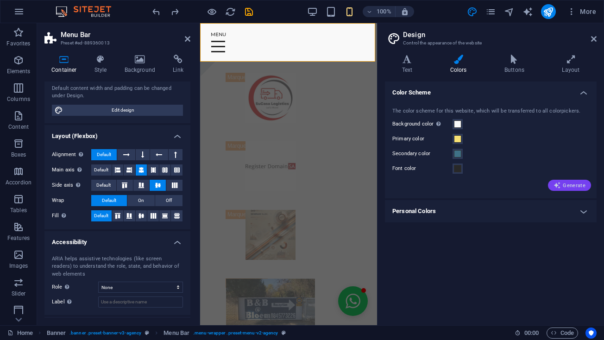
click at [569, 184] on span "Generate" at bounding box center [569, 184] width 32 height 7
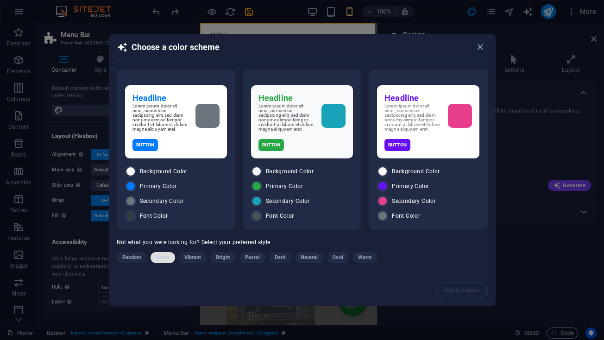
click at [160, 258] on span "Clean" at bounding box center [162, 257] width 13 height 11
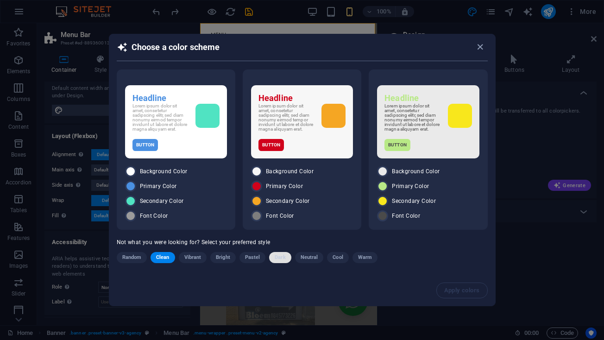
click at [285, 261] on button "Dark" at bounding box center [280, 257] width 22 height 11
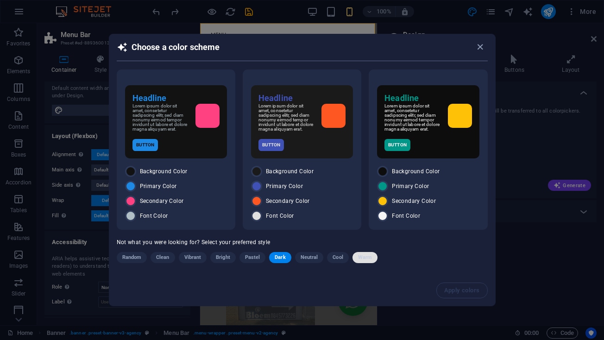
click at [368, 256] on span "Warm" at bounding box center [365, 257] width 14 height 11
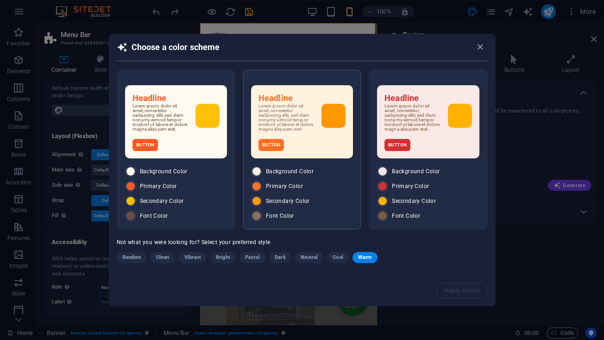
click at [272, 214] on span "Font Color" at bounding box center [280, 215] width 28 height 7
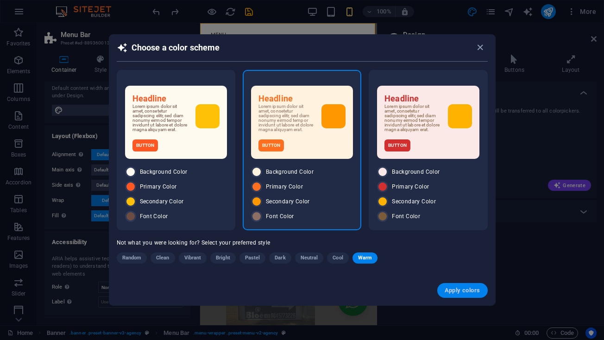
click at [476, 291] on span "Apply colors" at bounding box center [462, 290] width 36 height 7
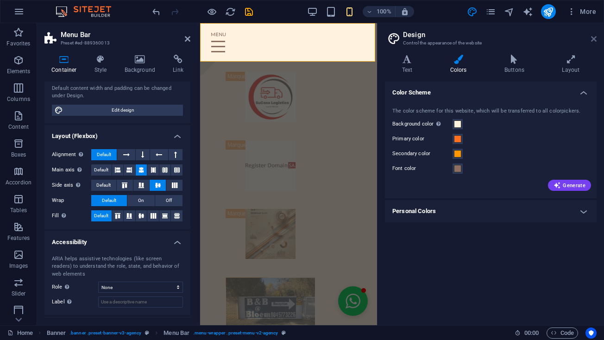
click at [594, 38] on icon at bounding box center [594, 38] width 6 height 7
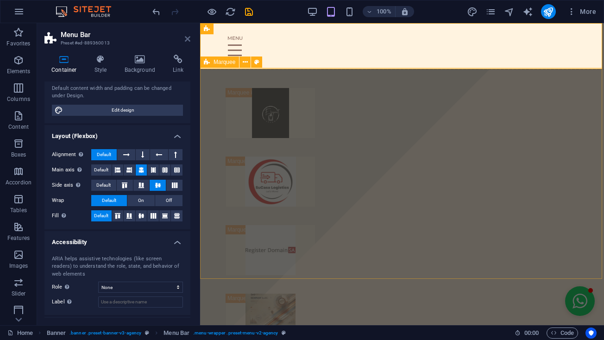
click at [185, 38] on icon at bounding box center [188, 38] width 6 height 7
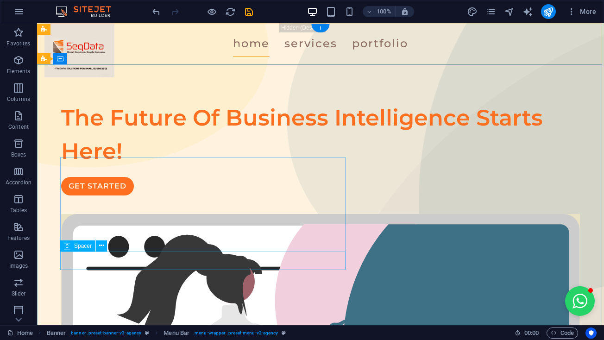
scroll to position [0, 0]
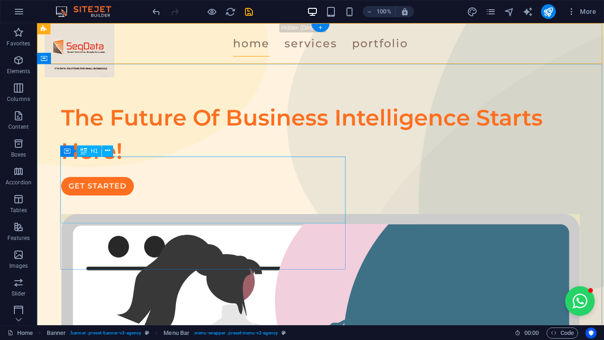
click at [159, 168] on div "The Future Of Business Intelligence Starts Here!" at bounding box center [320, 134] width 519 height 67
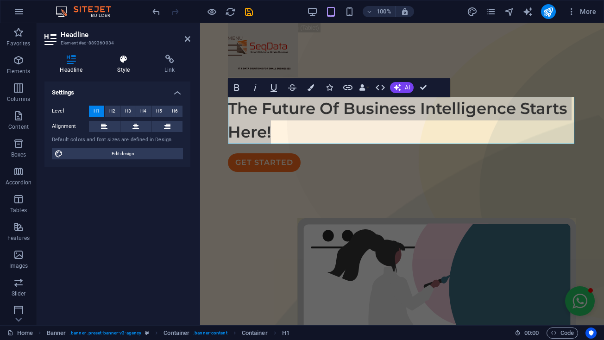
click at [125, 66] on h4 "Style" at bounding box center [125, 64] width 47 height 19
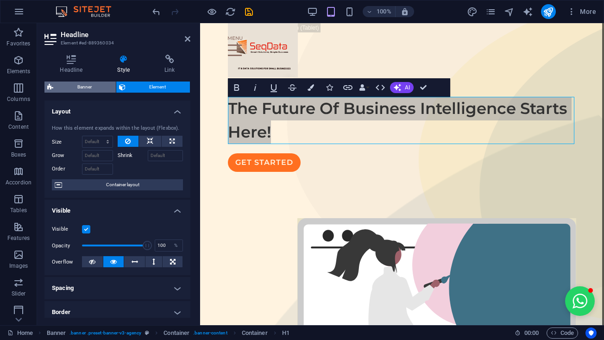
click at [90, 86] on span "Banner" at bounding box center [84, 86] width 57 height 11
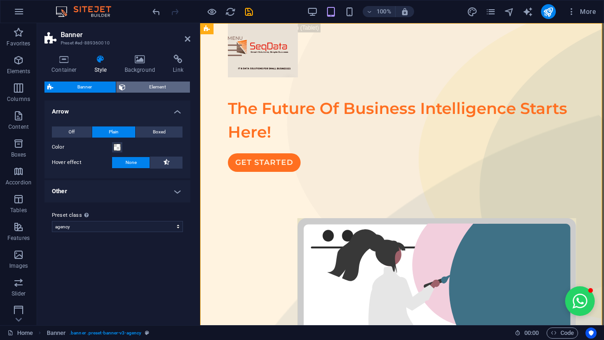
click at [138, 87] on span "Element" at bounding box center [157, 86] width 59 height 11
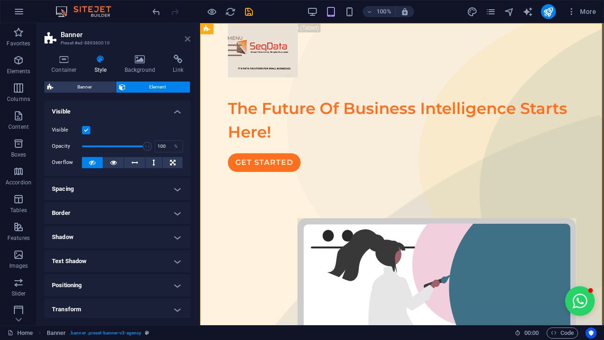
click at [185, 38] on icon at bounding box center [188, 38] width 6 height 7
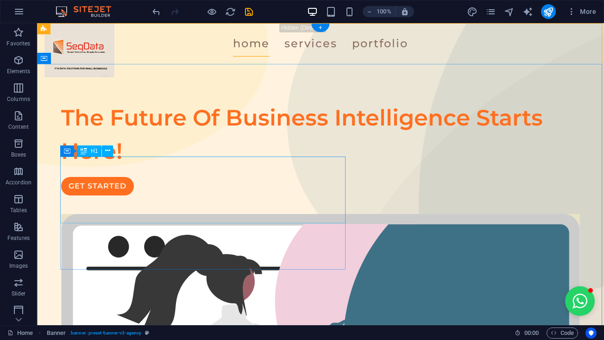
click at [175, 168] on div "The Future Of Business Intelligence Starts Here!" at bounding box center [320, 134] width 519 height 67
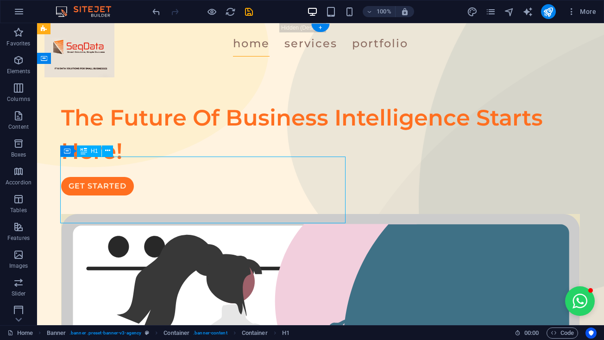
click at [175, 168] on div "The Future Of Business Intelligence Starts Here!" at bounding box center [320, 134] width 519 height 67
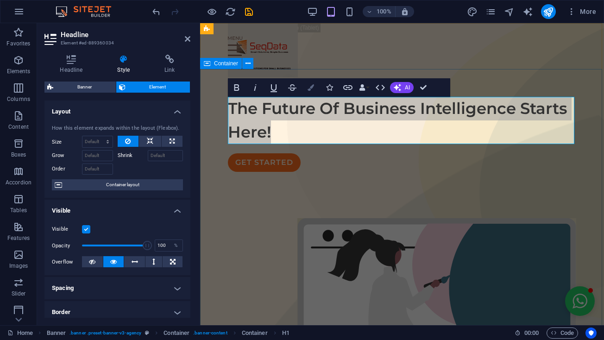
click at [311, 86] on icon "button" at bounding box center [310, 87] width 6 height 6
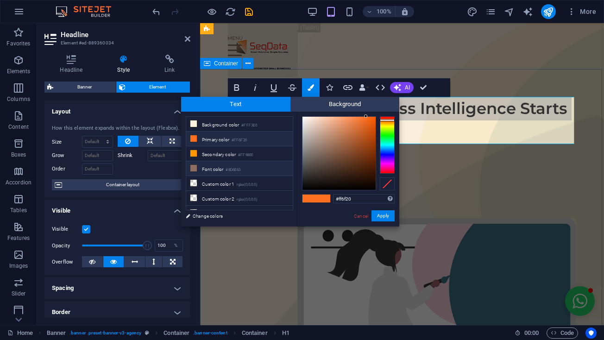
click at [239, 164] on li "Font color #8D6E63" at bounding box center [239, 168] width 106 height 15
type input "#8d6e63"
click at [218, 170] on li "Font color #8D6E63" at bounding box center [239, 168] width 106 height 15
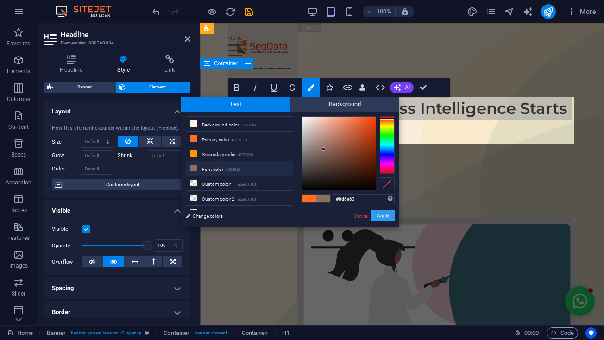
click at [386, 217] on button "Apply" at bounding box center [382, 215] width 23 height 11
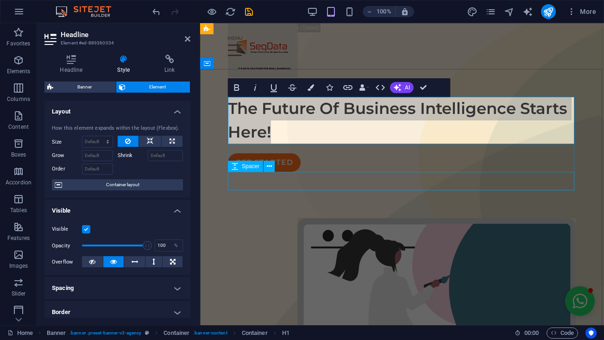
click at [350, 184] on div at bounding box center [402, 181] width 348 height 19
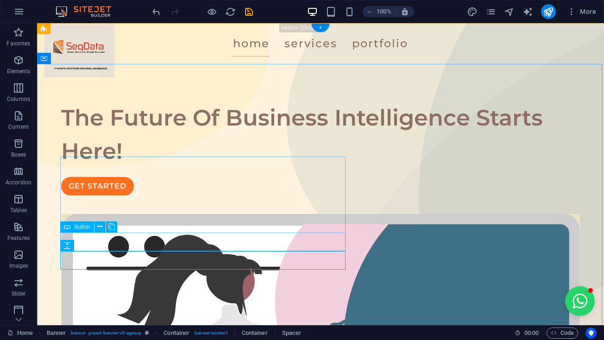
click at [114, 195] on div "GET STARTED" at bounding box center [320, 186] width 519 height 19
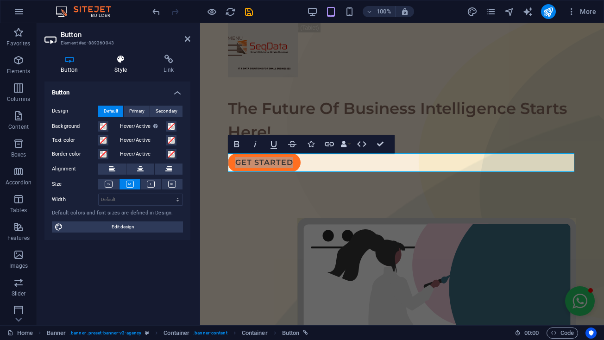
click at [120, 73] on h4 "Style" at bounding box center [122, 64] width 49 height 19
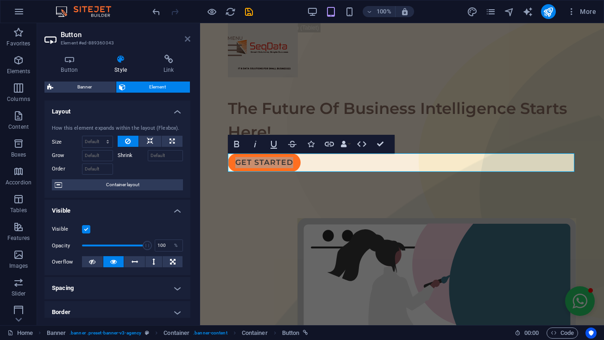
click at [188, 39] on icon at bounding box center [188, 38] width 6 height 7
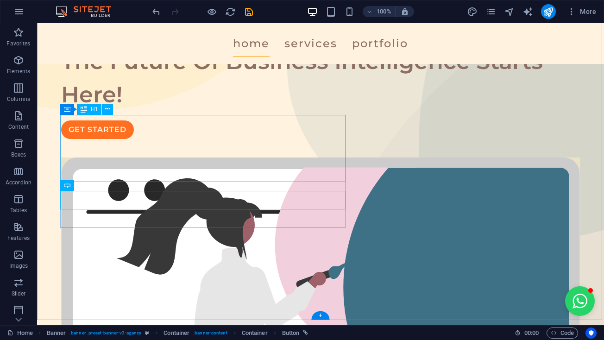
scroll to position [67, 0]
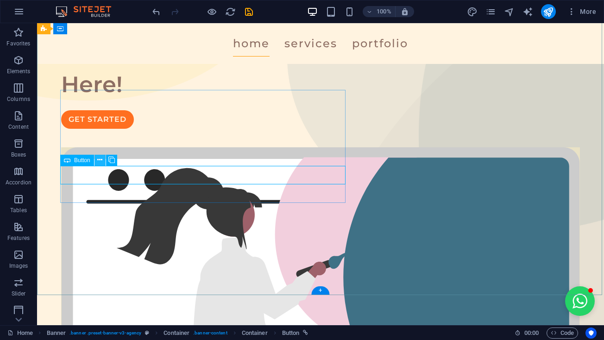
click at [103, 165] on button at bounding box center [99, 160] width 11 height 11
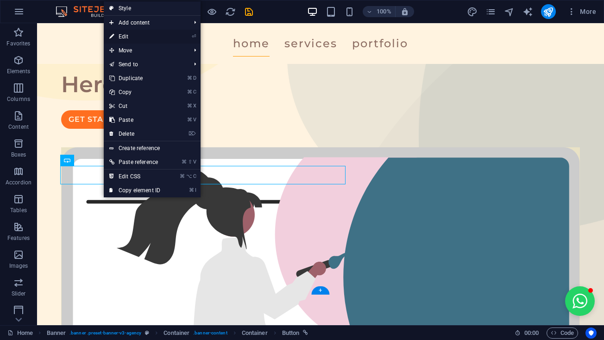
click at [158, 37] on link "⏎ Edit" at bounding box center [135, 37] width 62 height 14
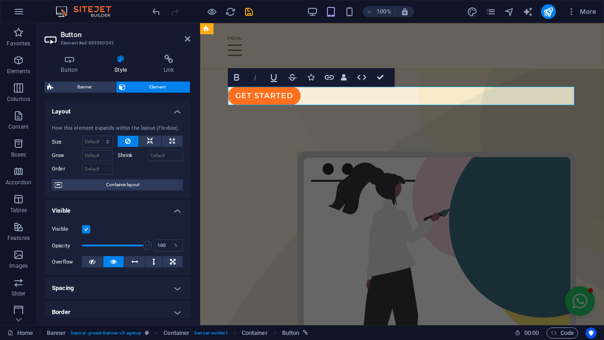
click at [252, 80] on icon "button" at bounding box center [255, 77] width 11 height 11
click at [264, 204] on figure at bounding box center [402, 284] width 348 height 266
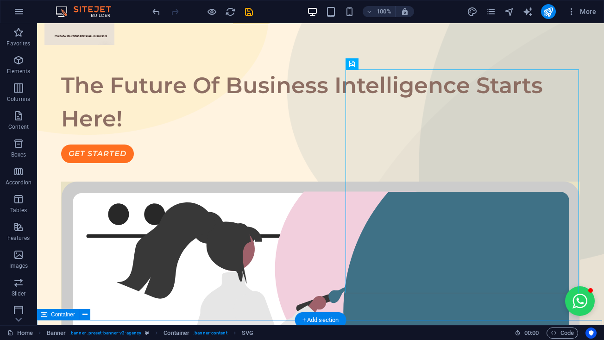
scroll to position [31, 0]
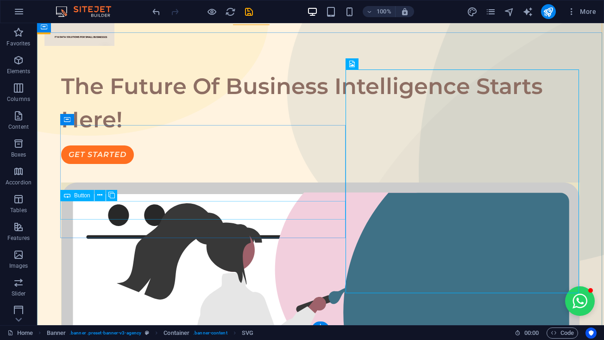
click at [120, 164] on div "GET STARTED" at bounding box center [320, 154] width 519 height 19
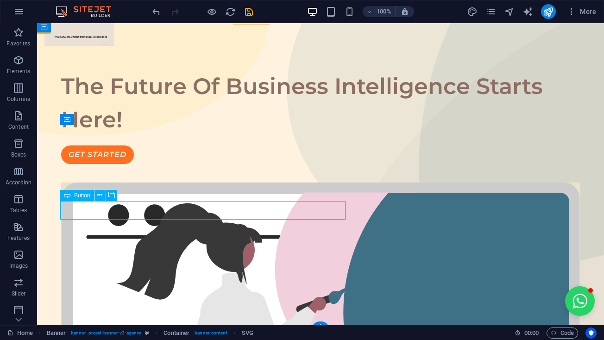
click at [120, 164] on div "GET STARTED" at bounding box center [320, 154] width 519 height 19
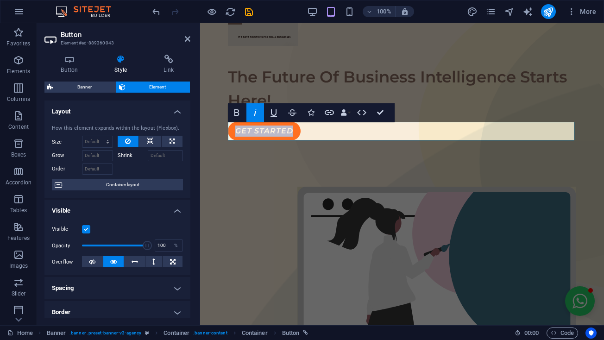
scroll to position [0, 0]
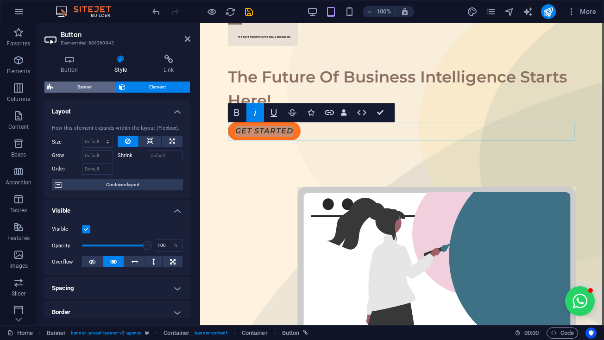
click at [87, 87] on span "Banner" at bounding box center [84, 86] width 57 height 11
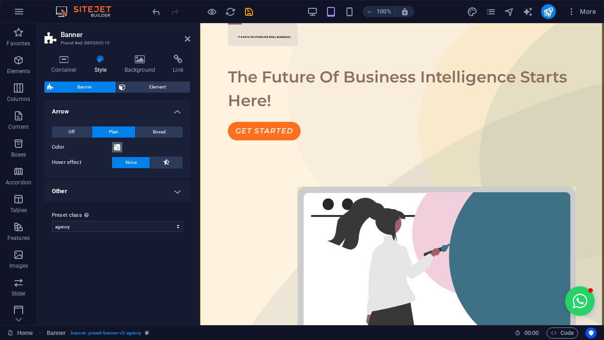
click at [119, 144] on span at bounding box center [116, 147] width 7 height 7
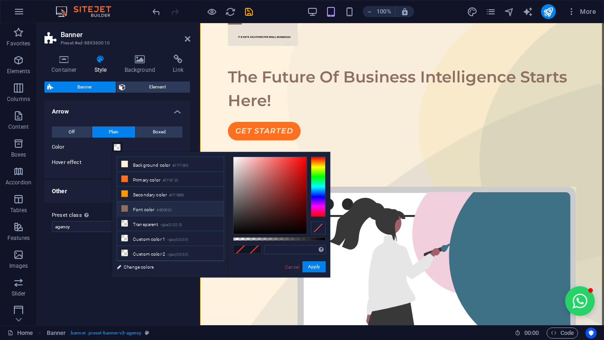
click at [142, 212] on li "Font color #8D6E63" at bounding box center [170, 208] width 106 height 15
type input "#8d6e63"
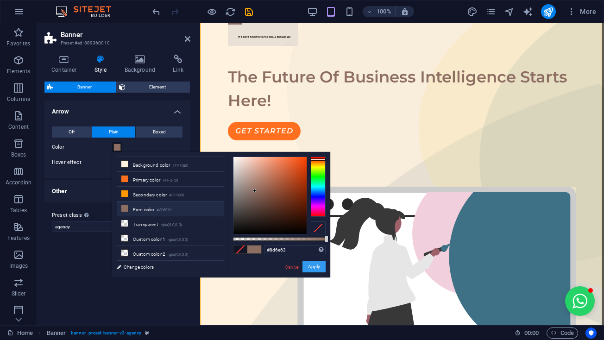
click at [318, 268] on button "Apply" at bounding box center [313, 266] width 23 height 11
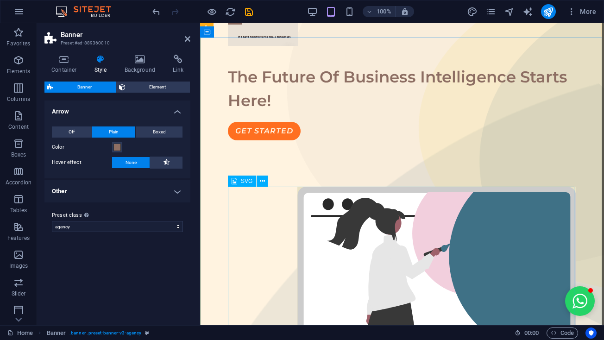
click at [275, 257] on figure at bounding box center [402, 320] width 348 height 266
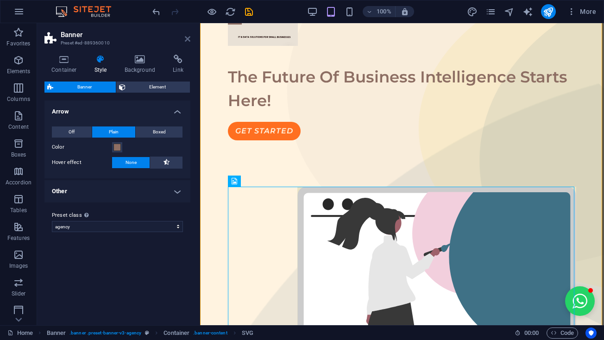
click at [187, 37] on icon at bounding box center [188, 38] width 6 height 7
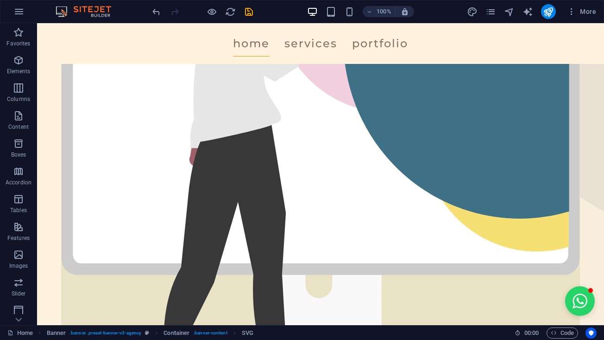
scroll to position [306, 0]
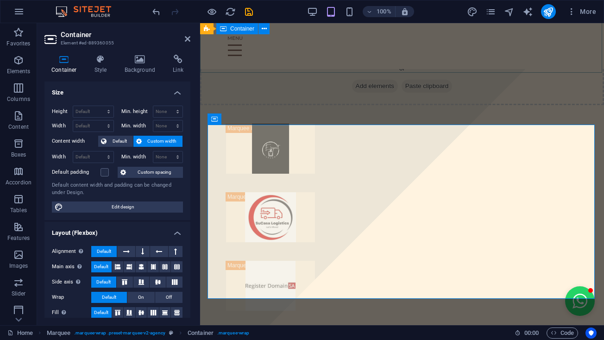
scroll to position [464, 0]
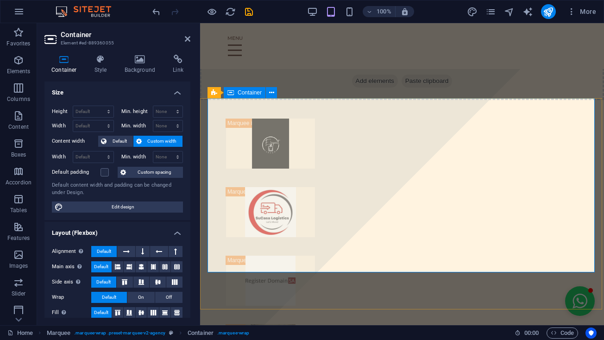
click at [492, 216] on div at bounding box center [401, 280] width 389 height 361
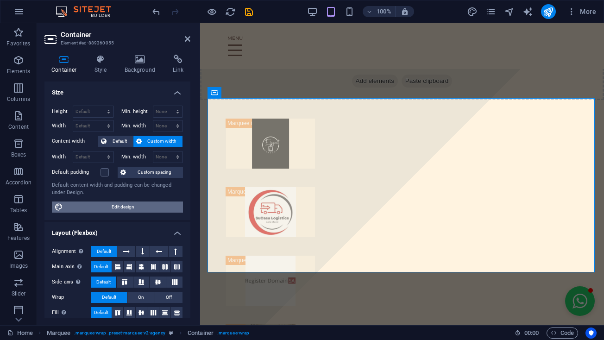
click at [140, 204] on span "Edit design" at bounding box center [123, 206] width 114 height 11
select select "px"
select select "ease-in-out"
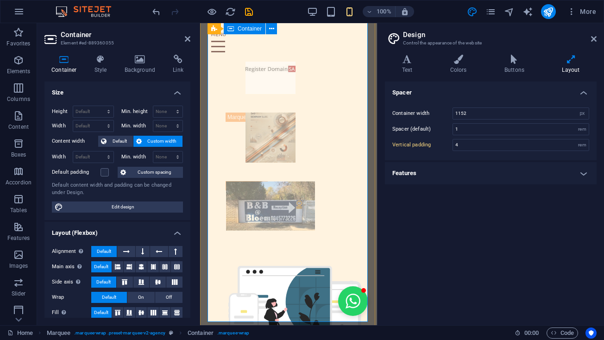
scroll to position [578, 0]
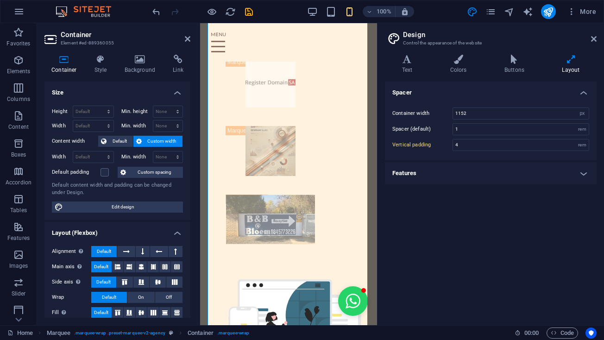
click at [444, 173] on h4 "Features" at bounding box center [491, 173] width 212 height 22
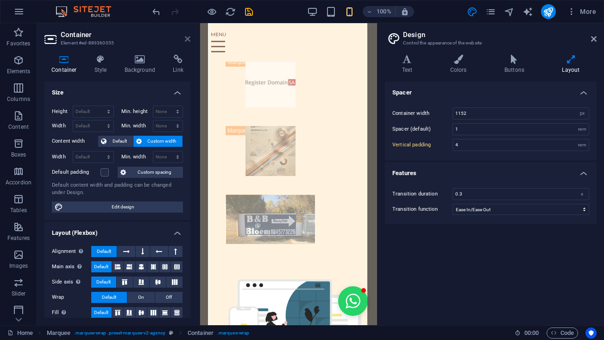
click at [186, 41] on icon at bounding box center [188, 38] width 6 height 7
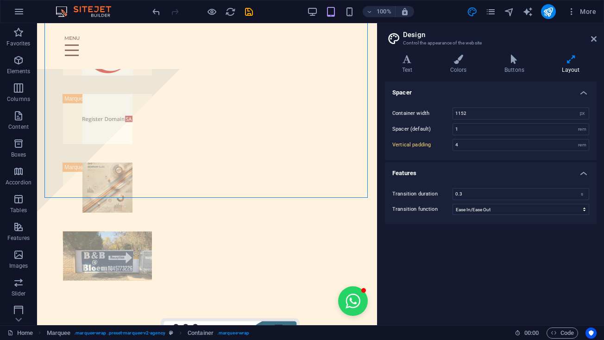
type input "5"
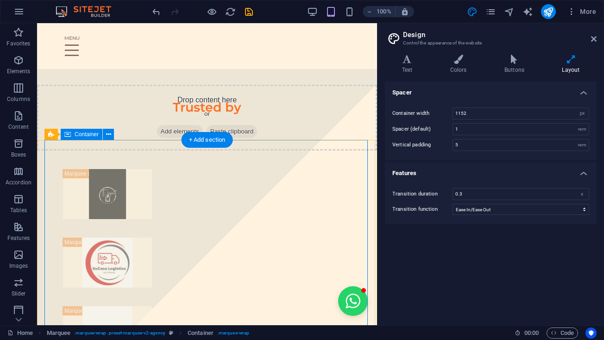
scroll to position [362, 0]
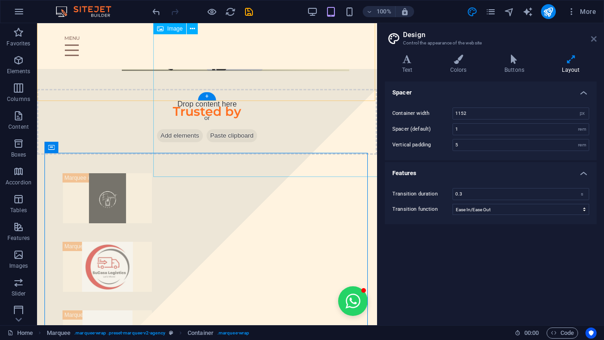
click at [592, 41] on icon at bounding box center [594, 38] width 6 height 7
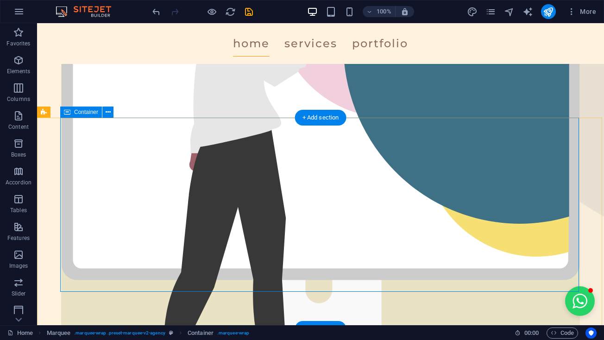
scroll to position [300, 0]
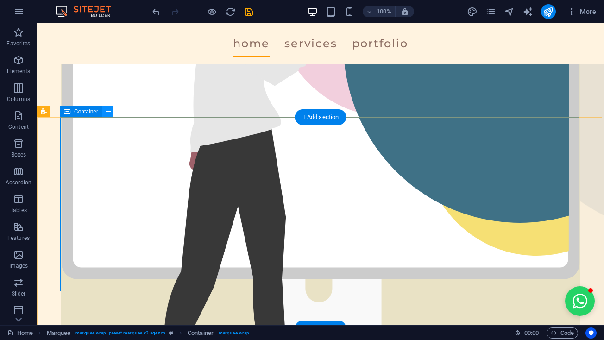
click at [111, 114] on button at bounding box center [107, 111] width 11 height 11
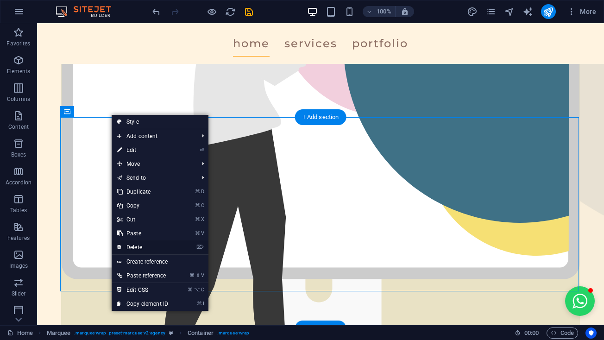
click at [136, 249] on link "⌦ Delete" at bounding box center [143, 247] width 62 height 14
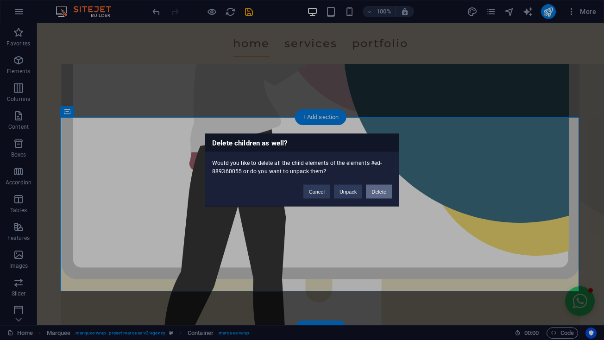
click at [383, 192] on button "Delete" at bounding box center [379, 192] width 26 height 14
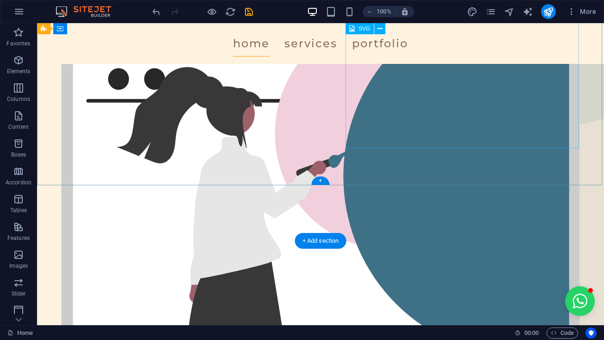
scroll to position [177, 0]
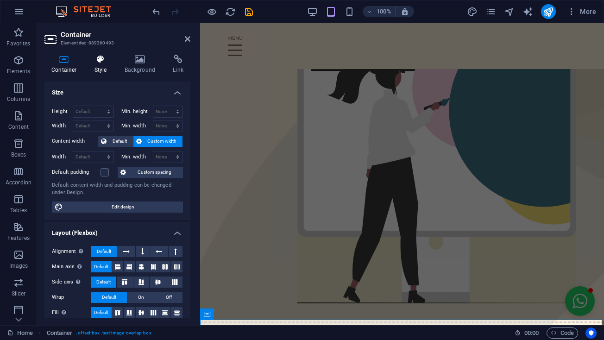
click at [107, 59] on icon at bounding box center [100, 59] width 26 height 9
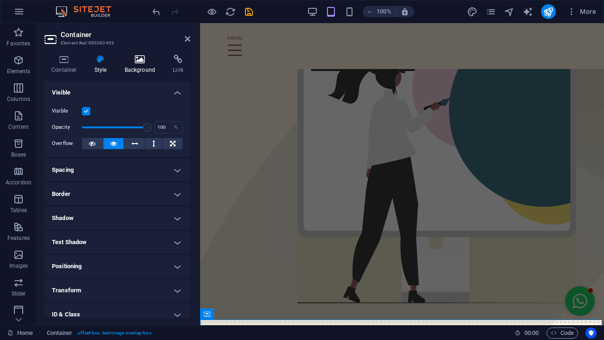
click at [130, 65] on h4 "Background" at bounding box center [142, 64] width 49 height 19
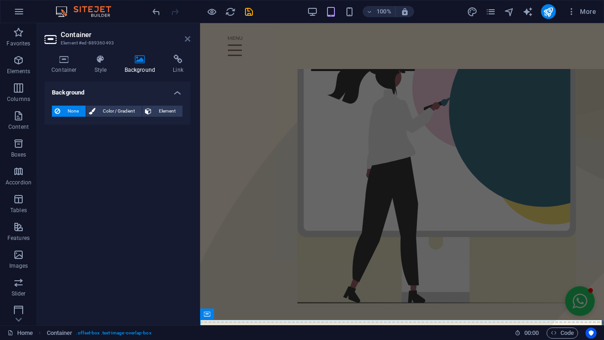
click at [185, 42] on icon at bounding box center [188, 38] width 6 height 7
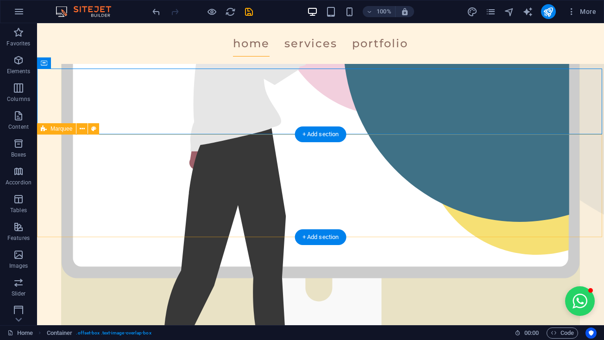
scroll to position [257, 0]
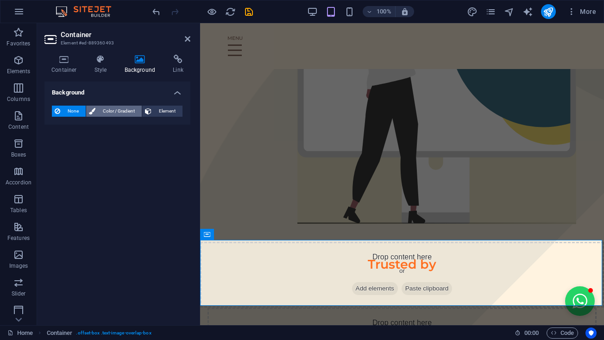
click at [121, 106] on span "Color / Gradient" at bounding box center [118, 111] width 41 height 11
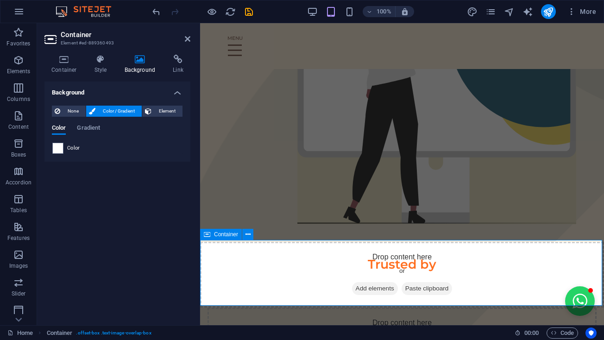
click at [371, 286] on span "Add elements" at bounding box center [375, 288] width 46 height 13
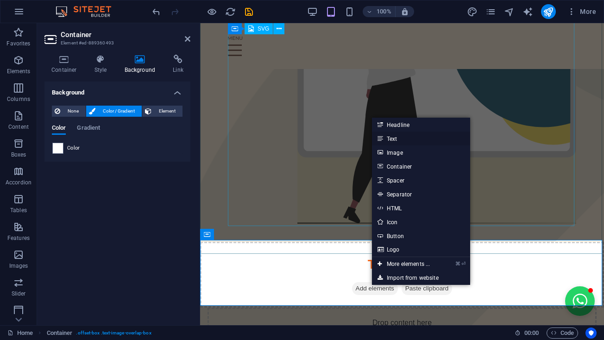
click at [402, 137] on link "Text" at bounding box center [421, 138] width 98 height 14
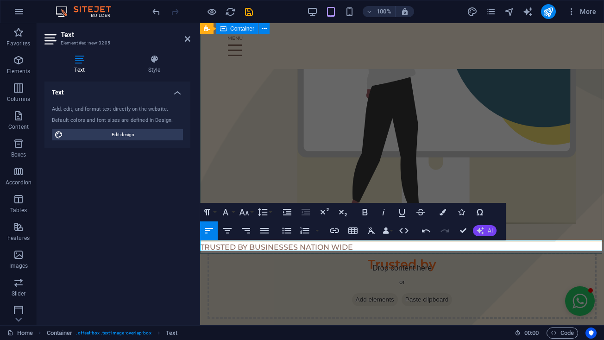
click at [492, 231] on span "AI" at bounding box center [489, 231] width 5 height 6
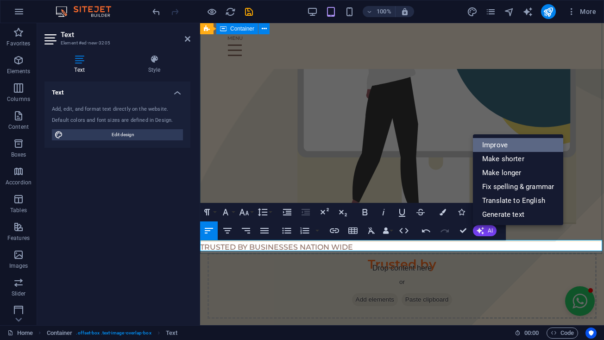
click at [519, 145] on link "Improve" at bounding box center [518, 145] width 90 height 14
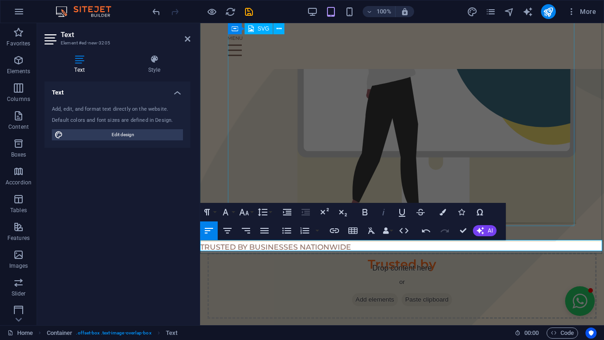
click at [380, 213] on icon "button" at bounding box center [383, 211] width 11 height 11
click at [242, 212] on icon "button" at bounding box center [243, 211] width 11 height 11
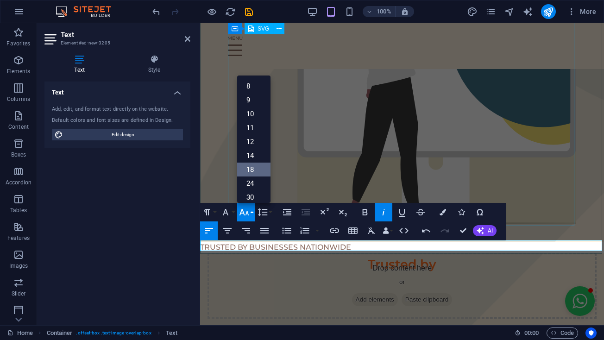
click at [250, 168] on link "18" at bounding box center [253, 169] width 33 height 14
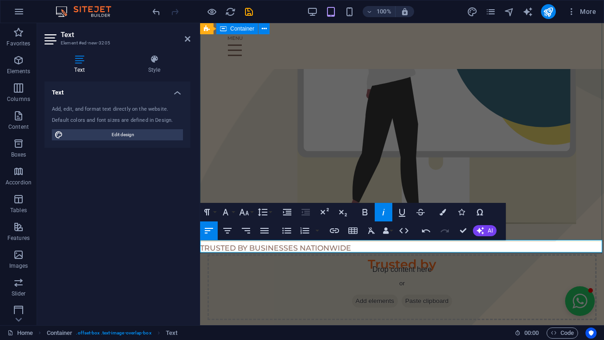
click at [207, 193] on div "The Future Of Business Intelligence Starts Here! GET STARTED" at bounding box center [402, 33] width 404 height 443
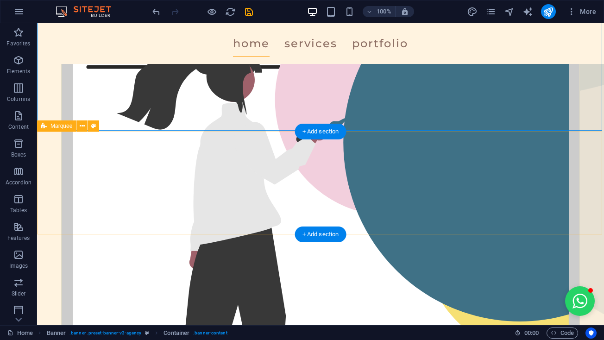
scroll to position [200, 0]
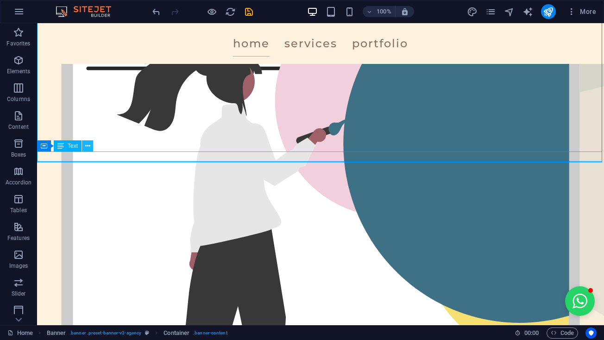
click at [91, 148] on button at bounding box center [87, 145] width 11 height 11
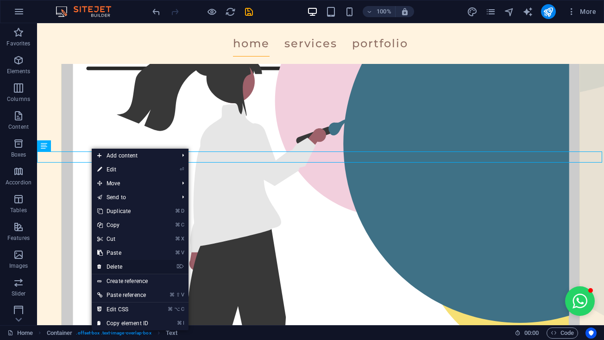
click at [115, 267] on link "⌦ Delete" at bounding box center [123, 267] width 62 height 14
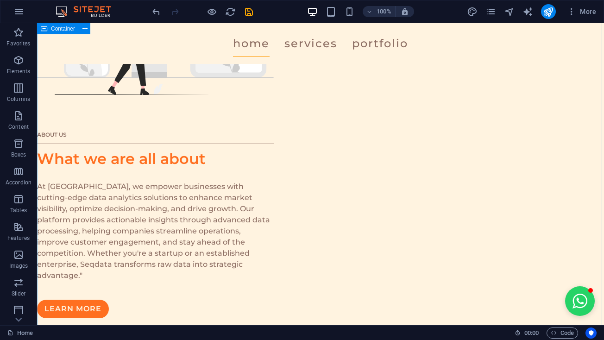
scroll to position [996, 0]
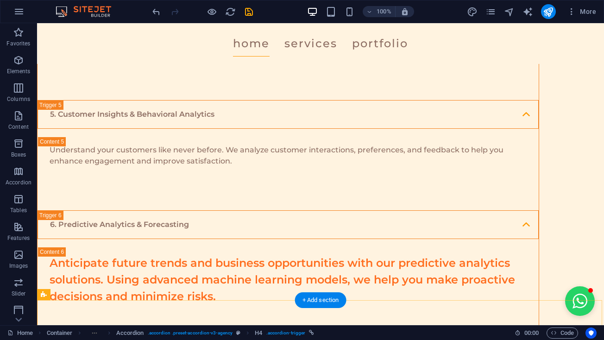
scroll to position [2211, 0]
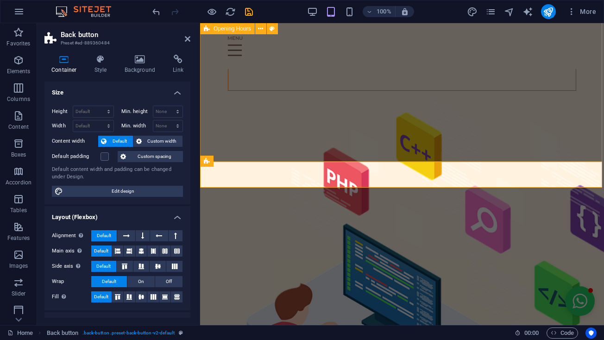
scroll to position [2669, 0]
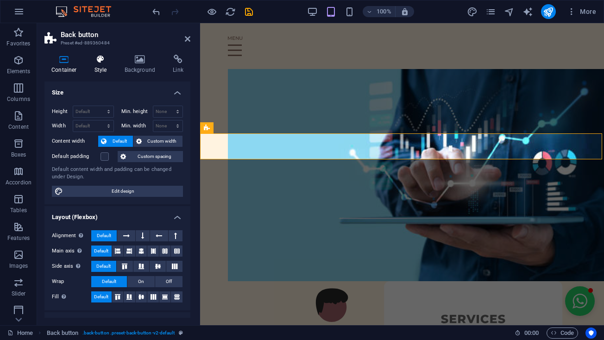
click at [106, 69] on h4 "Style" at bounding box center [102, 64] width 30 height 19
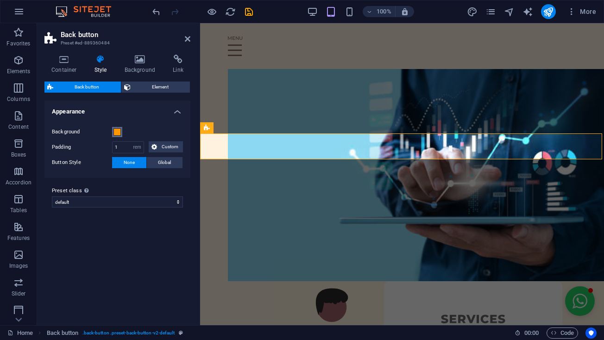
click at [120, 134] on span at bounding box center [116, 131] width 7 height 7
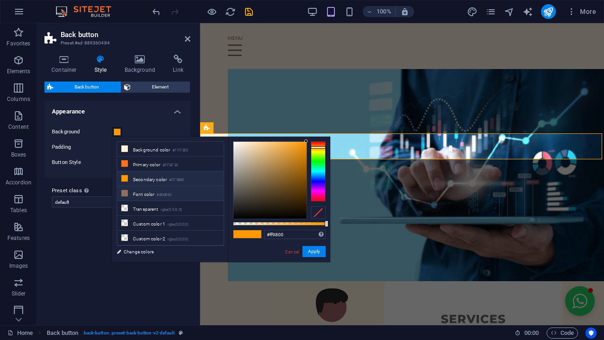
click at [135, 195] on li "Font color #8D6E63" at bounding box center [170, 193] width 106 height 15
type input "#8d6e63"
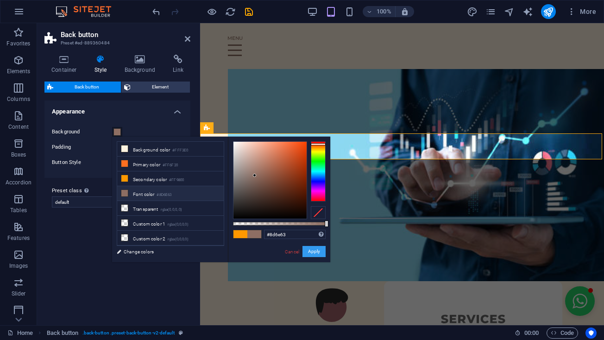
click at [309, 253] on button "Apply" at bounding box center [313, 251] width 23 height 11
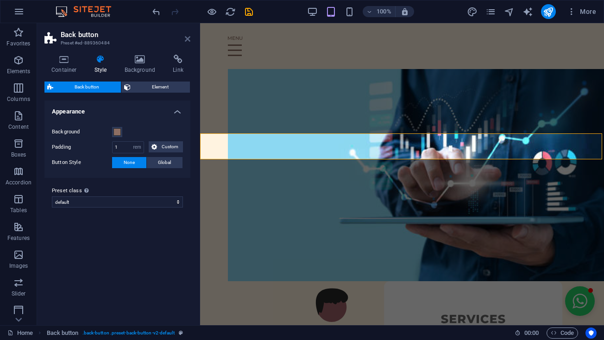
click at [186, 39] on icon at bounding box center [188, 38] width 6 height 7
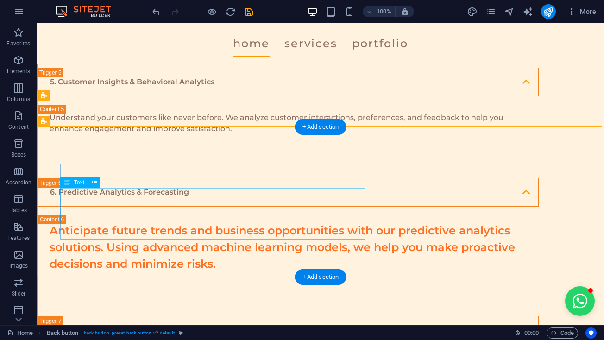
scroll to position [2238, 0]
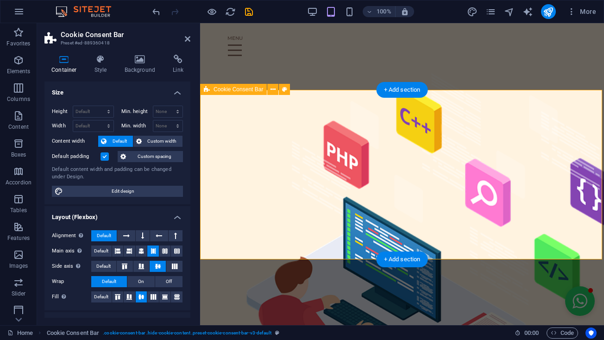
scroll to position [2767, 0]
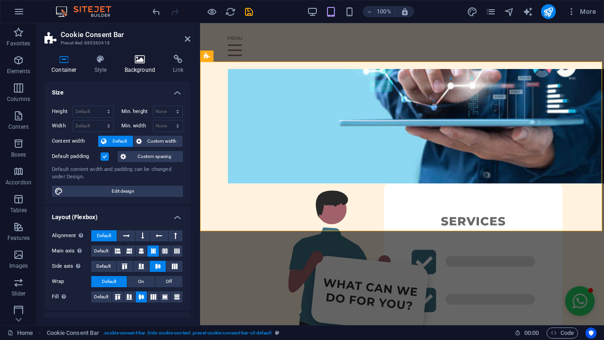
click at [143, 62] on icon at bounding box center [140, 59] width 45 height 9
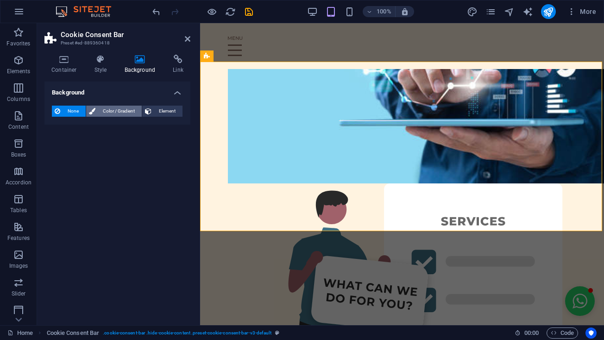
click at [113, 113] on span "Color / Gradient" at bounding box center [118, 111] width 41 height 11
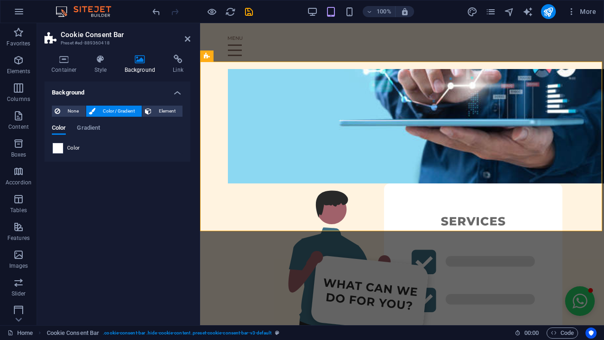
click at [60, 148] on span at bounding box center [58, 148] width 10 height 10
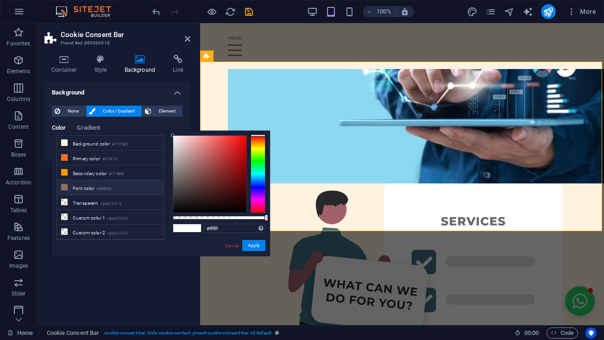
click at [81, 185] on li "Font color #8D6E63" at bounding box center [110, 187] width 106 height 15
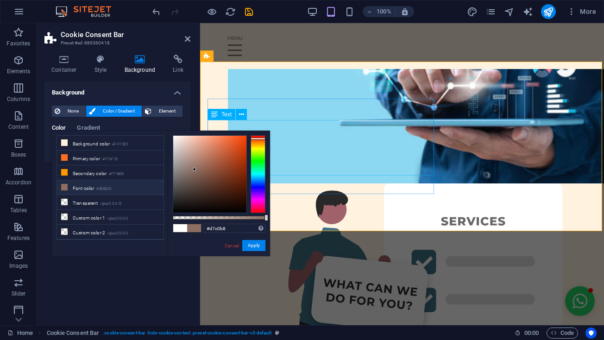
click at [183, 147] on div at bounding box center [209, 174] width 73 height 77
click at [183, 155] on div at bounding box center [209, 174] width 73 height 77
click at [181, 161] on div at bounding box center [209, 174] width 73 height 77
click at [179, 156] on div at bounding box center [209, 174] width 73 height 77
click at [180, 165] on div at bounding box center [209, 174] width 73 height 77
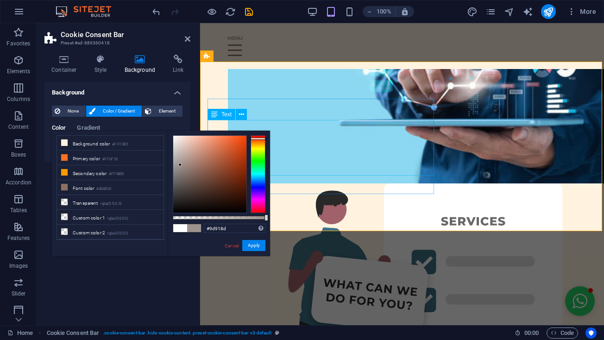
type input "#928884"
click at [180, 168] on div at bounding box center [209, 174] width 73 height 77
click at [253, 244] on button "Apply" at bounding box center [253, 245] width 23 height 11
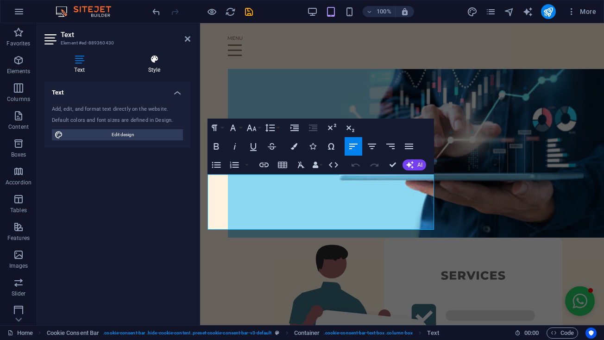
click at [162, 71] on h4 "Style" at bounding box center [154, 64] width 72 height 19
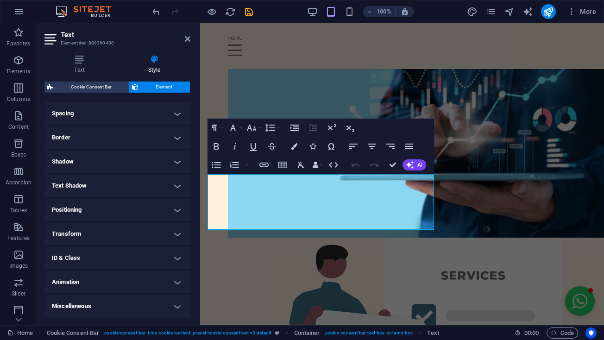
scroll to position [174, 0]
click at [77, 69] on h4 "Text" at bounding box center [81, 64] width 74 height 19
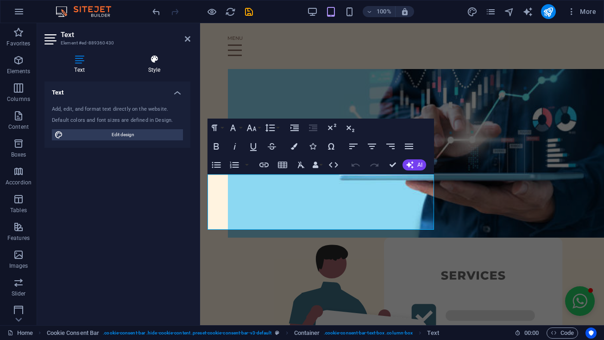
click at [153, 65] on h4 "Style" at bounding box center [154, 64] width 72 height 19
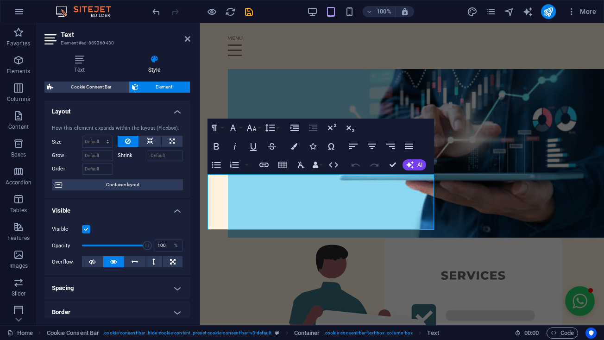
scroll to position [0, 0]
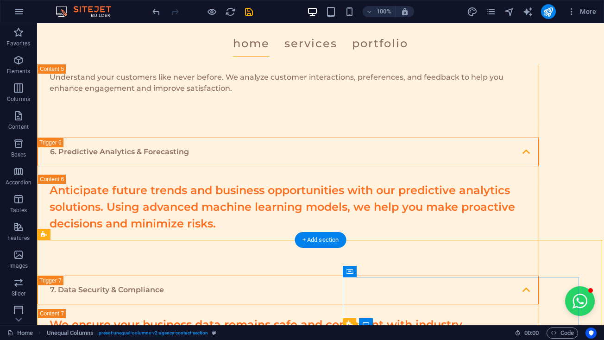
scroll to position [2286, 0]
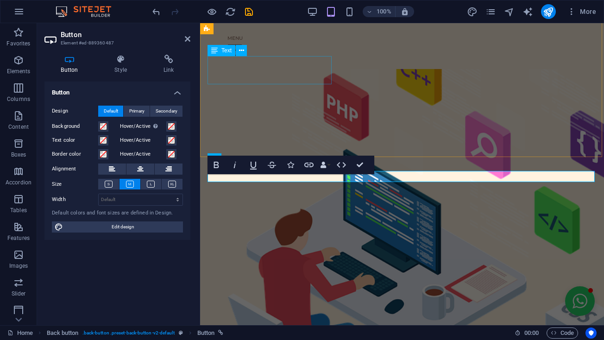
scroll to position [2669, 0]
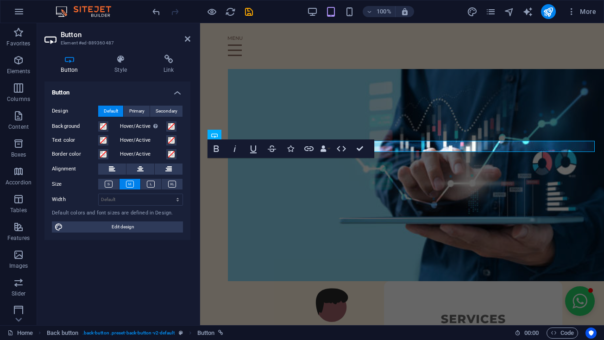
click at [186, 34] on h2 "Button" at bounding box center [126, 35] width 130 height 8
click at [188, 44] on header "Button Element #ed-889360487" at bounding box center [117, 35] width 146 height 24
click at [187, 37] on icon at bounding box center [188, 38] width 6 height 7
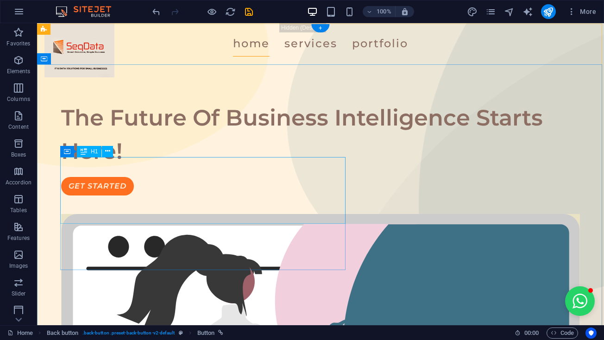
scroll to position [0, 0]
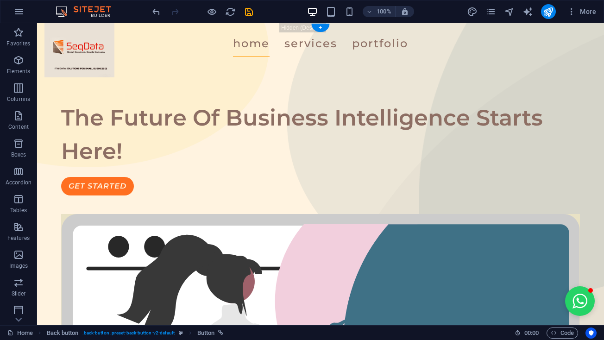
click at [97, 36] on div "Home Services Portfolio" at bounding box center [320, 43] width 567 height 41
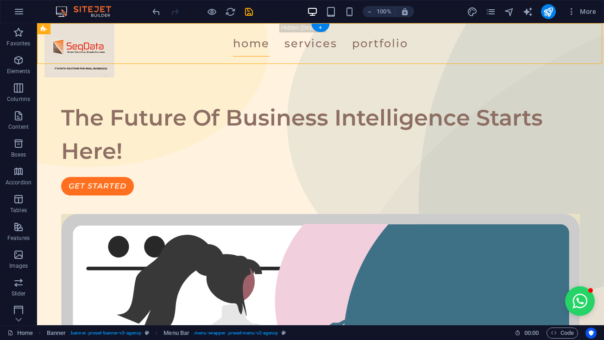
click at [97, 36] on div "Home Services Portfolio" at bounding box center [320, 43] width 567 height 41
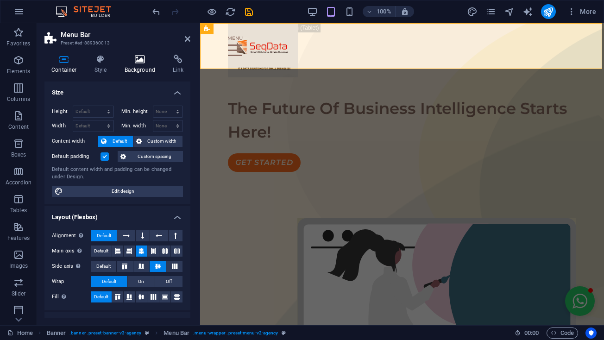
click at [150, 66] on h4 "Background" at bounding box center [142, 64] width 49 height 19
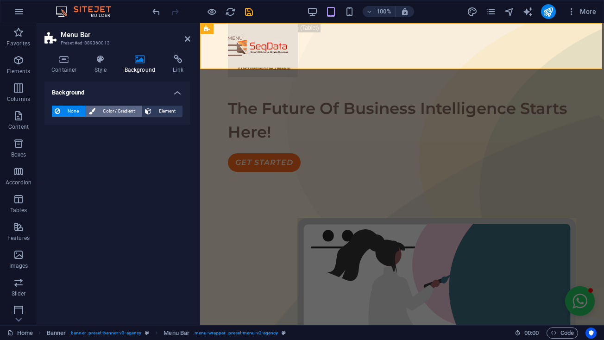
click at [133, 110] on span "Color / Gradient" at bounding box center [118, 111] width 41 height 11
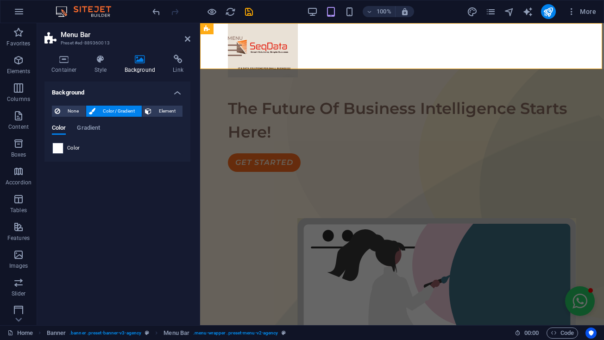
click at [56, 151] on span at bounding box center [58, 148] width 10 height 10
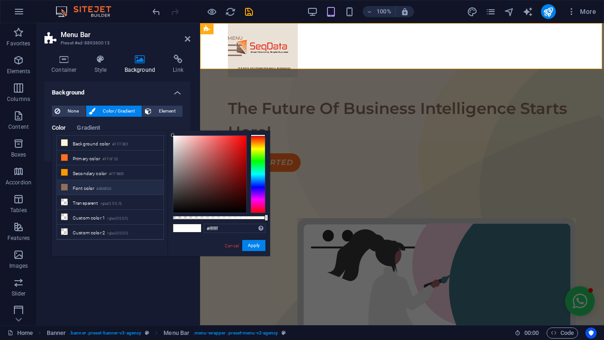
click at [82, 184] on li "Font color #8D6E63" at bounding box center [110, 187] width 106 height 15
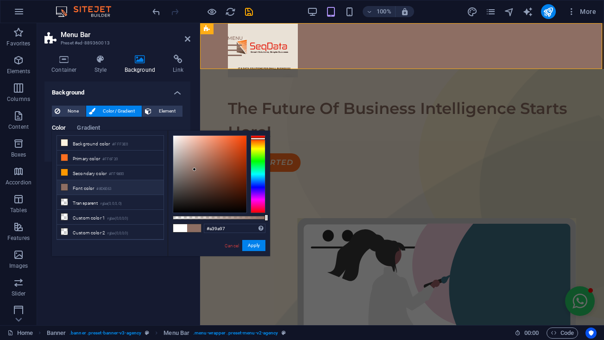
click at [178, 163] on div at bounding box center [209, 174] width 73 height 77
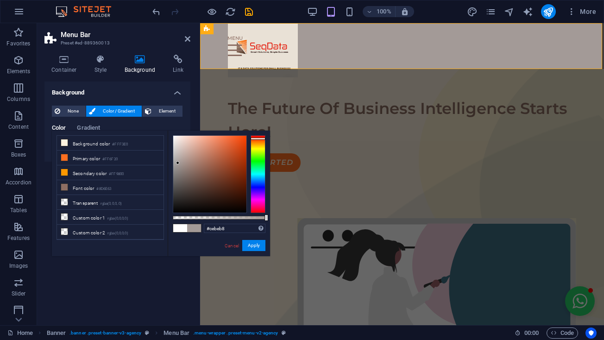
click at [181, 150] on div at bounding box center [209, 174] width 73 height 77
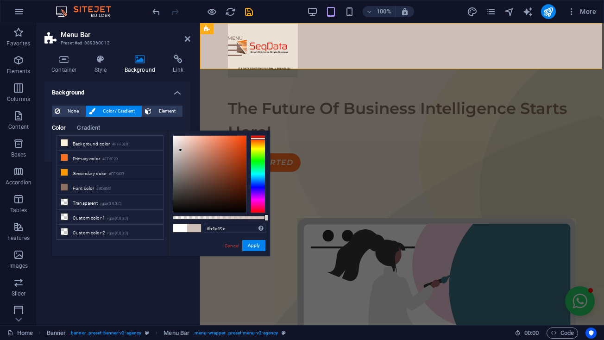
click at [181, 158] on div at bounding box center [209, 174] width 73 height 77
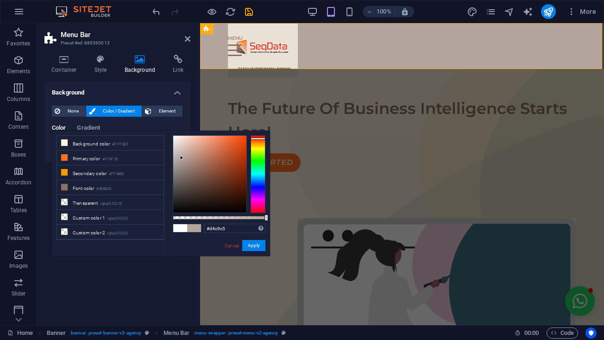
click at [178, 148] on div at bounding box center [209, 174] width 73 height 77
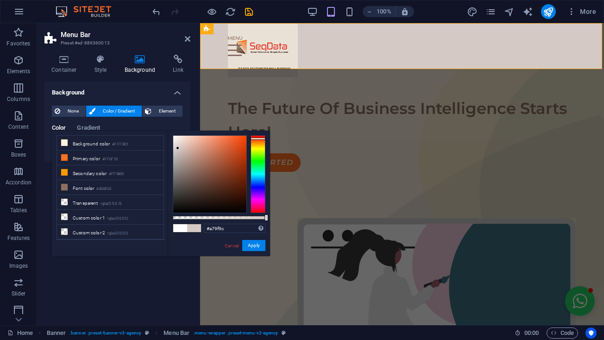
click at [178, 162] on div at bounding box center [209, 174] width 73 height 77
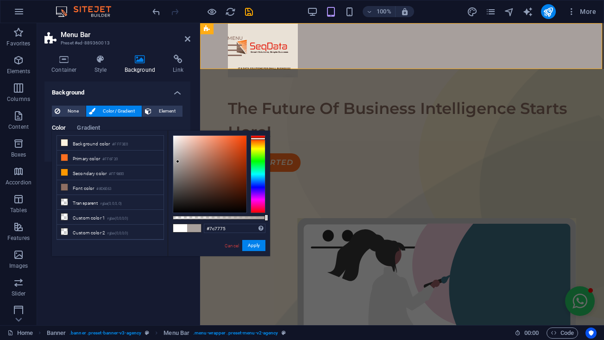
click at [177, 175] on div at bounding box center [209, 174] width 73 height 77
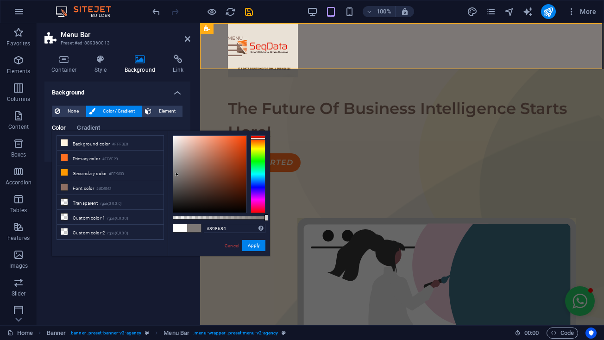
click at [175, 171] on div at bounding box center [209, 174] width 73 height 77
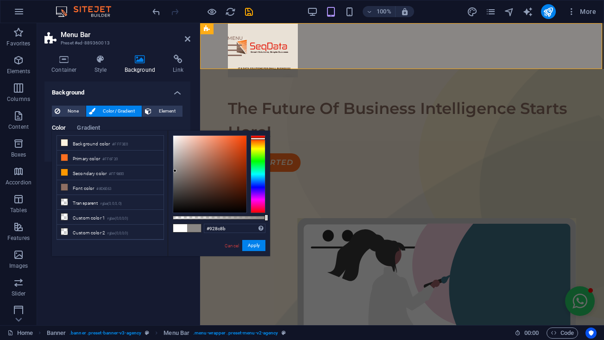
click at [176, 168] on div at bounding box center [209, 174] width 73 height 77
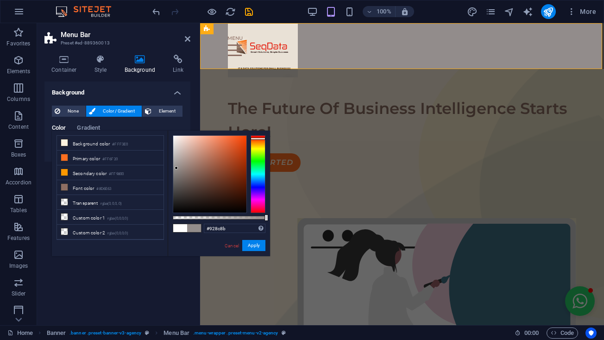
click at [176, 168] on div at bounding box center [176, 167] width 3 height 3
type input "#807a77"
click at [177, 174] on div at bounding box center [209, 174] width 73 height 77
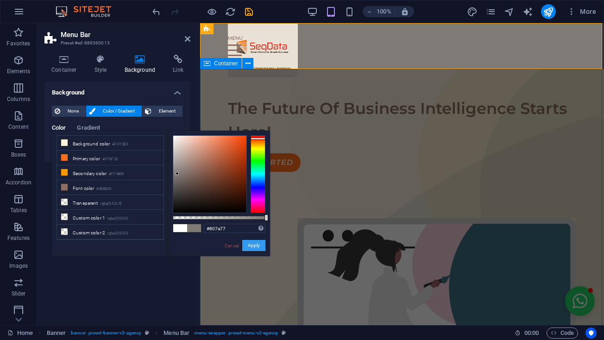
click at [251, 242] on button "Apply" at bounding box center [253, 245] width 23 height 11
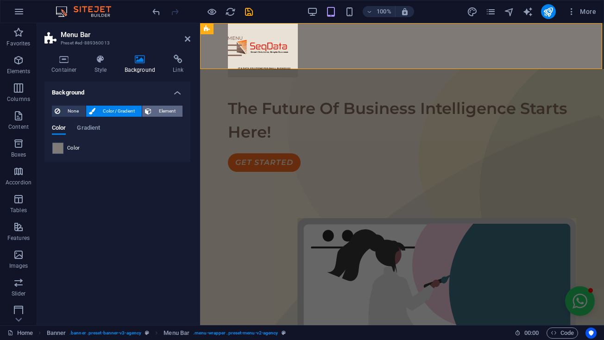
click at [157, 114] on span "Element" at bounding box center [166, 111] width 25 height 11
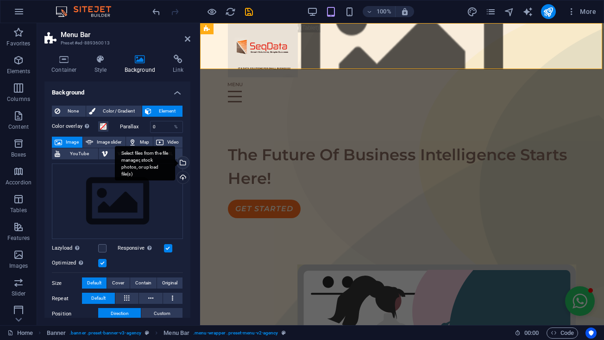
click at [180, 163] on div "Select files from the file manager, stock photos, or upload file(s)" at bounding box center [182, 163] width 14 height 14
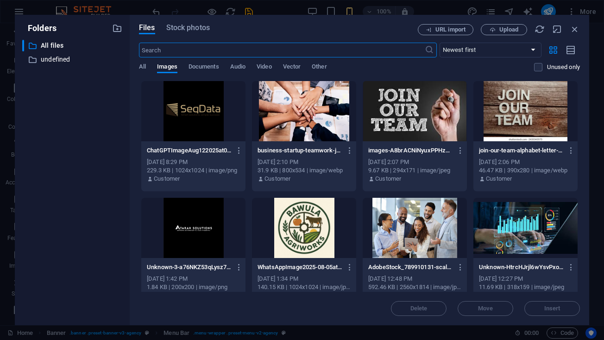
click at [184, 127] on div at bounding box center [193, 111] width 104 height 60
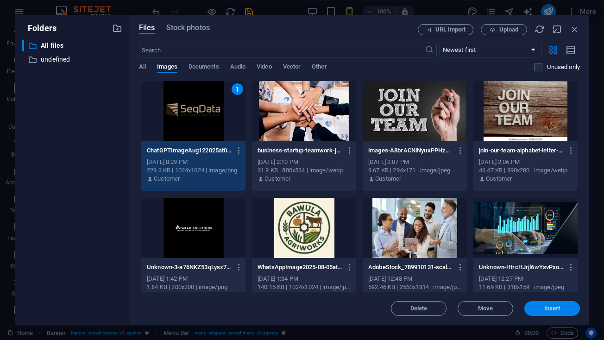
click at [550, 306] on span "Insert" at bounding box center [552, 309] width 16 height 6
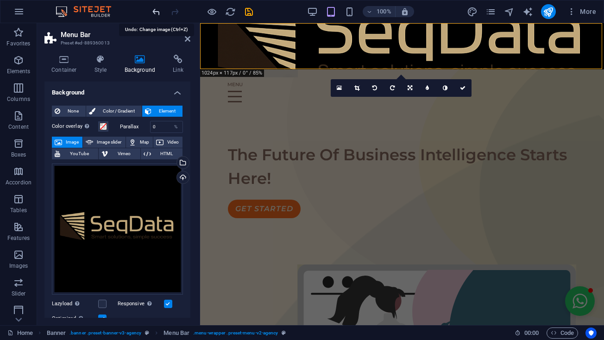
click at [153, 14] on icon "undo" at bounding box center [156, 11] width 11 height 11
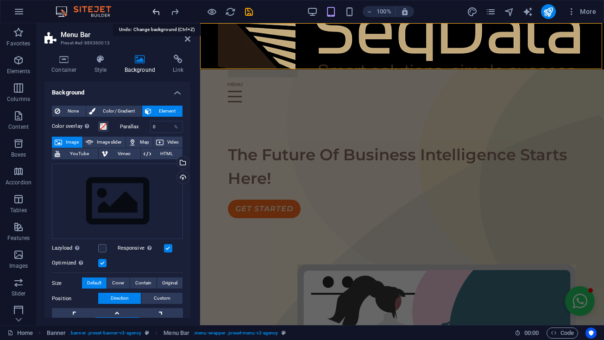
click at [153, 14] on icon "undo" at bounding box center [156, 11] width 11 height 11
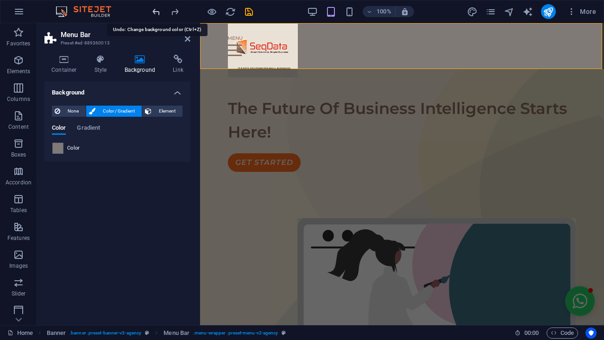
click at [153, 14] on icon "undo" at bounding box center [156, 11] width 11 height 11
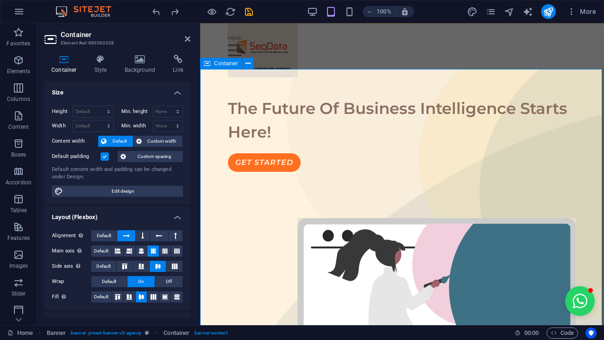
click at [268, 72] on div "The Future Of Business Intelligence Starts Here! GET STARTED" at bounding box center [402, 290] width 404 height 443
click at [256, 38] on div at bounding box center [402, 46] width 348 height 20
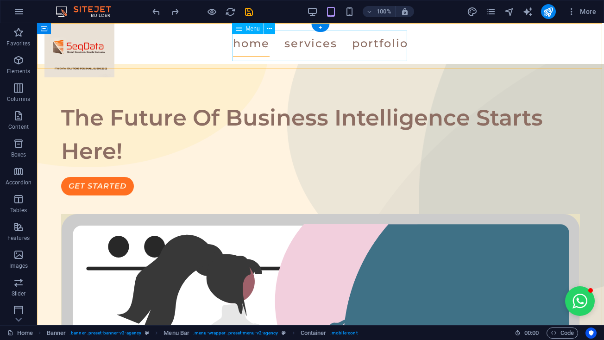
click at [241, 49] on nav "Home Services Portfolio" at bounding box center [320, 44] width 519 height 26
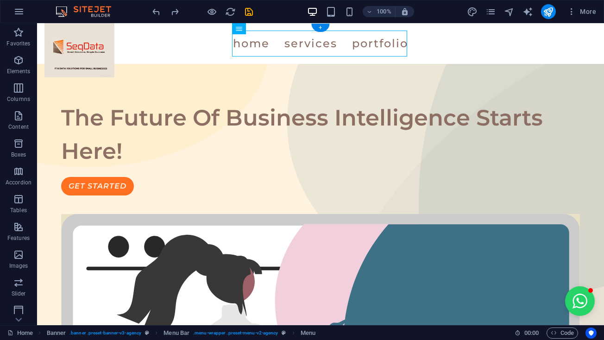
click at [70, 46] on div "Home Services Portfolio" at bounding box center [320, 43] width 567 height 41
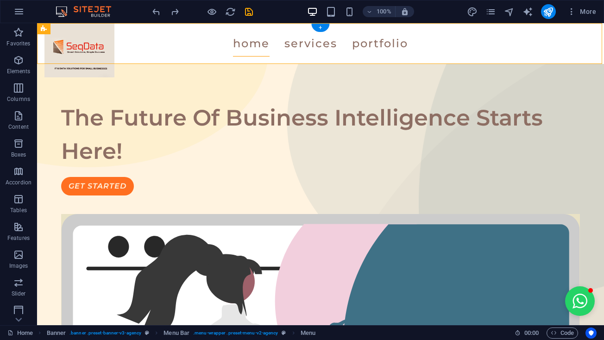
click at [70, 46] on div "Home Services Portfolio" at bounding box center [320, 43] width 567 height 41
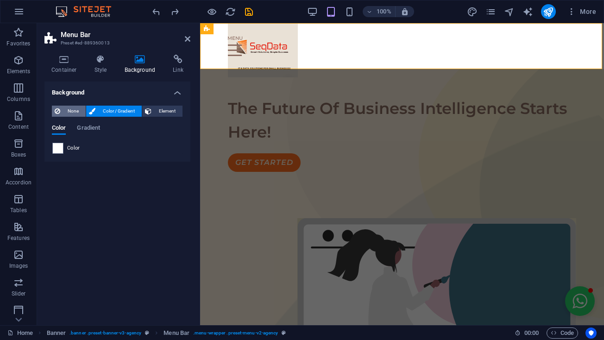
click at [74, 110] on span "None" at bounding box center [73, 111] width 20 height 11
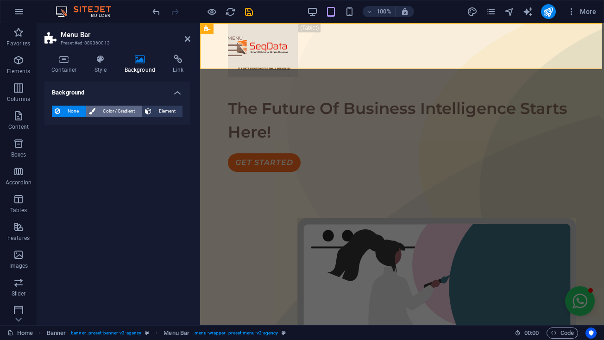
click at [104, 110] on span "Color / Gradient" at bounding box center [118, 111] width 41 height 11
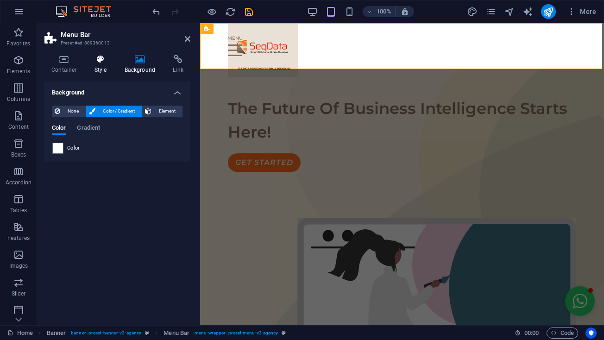
click at [97, 64] on h4 "Style" at bounding box center [102, 64] width 30 height 19
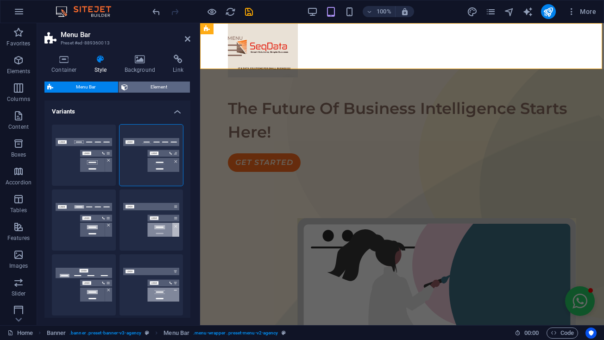
click at [152, 88] on span "Element" at bounding box center [159, 86] width 56 height 11
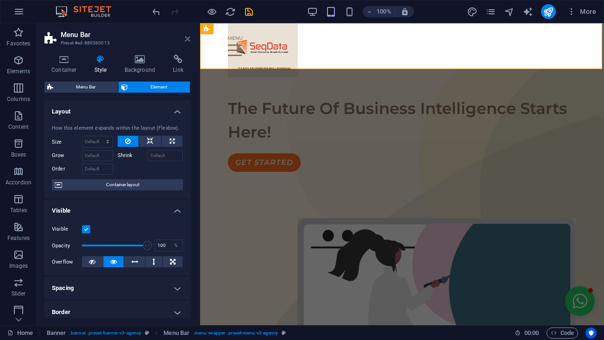
click at [190, 39] on icon at bounding box center [188, 38] width 6 height 7
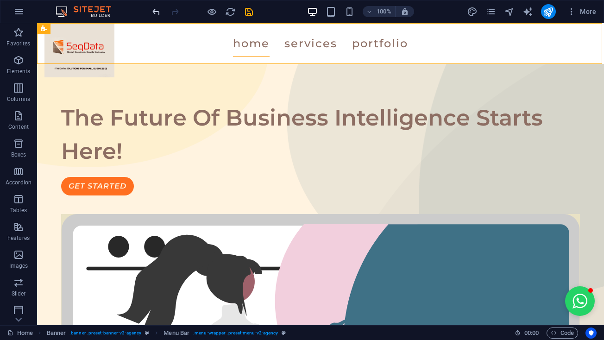
click at [158, 13] on icon "undo" at bounding box center [156, 11] width 11 height 11
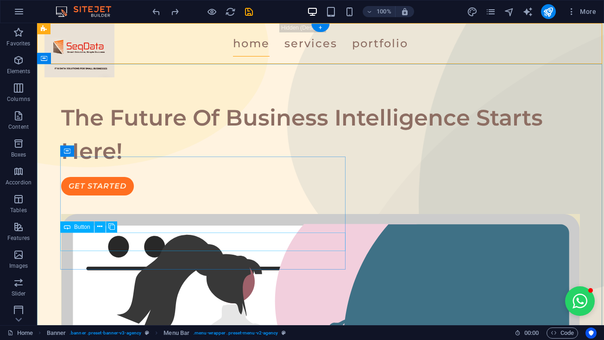
click at [147, 195] on div "GET STARTED" at bounding box center [320, 186] width 519 height 19
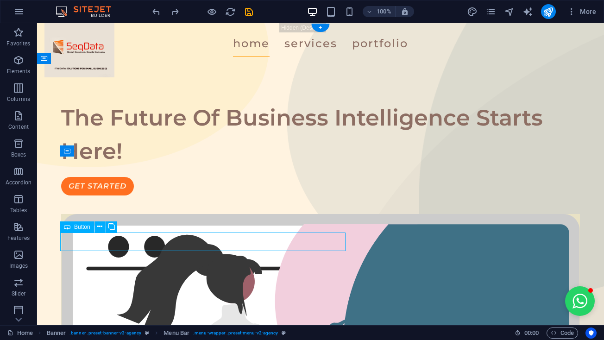
click at [147, 195] on div "GET STARTED" at bounding box center [320, 186] width 519 height 19
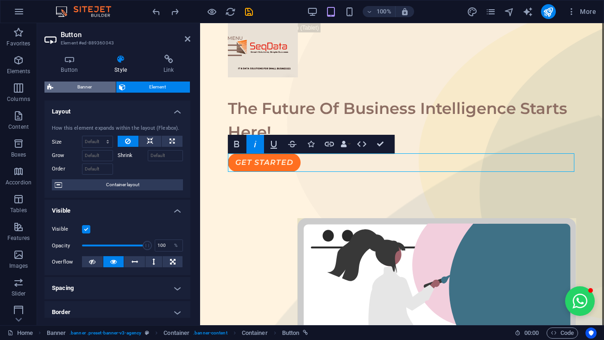
click at [99, 83] on span "Banner" at bounding box center [84, 86] width 57 height 11
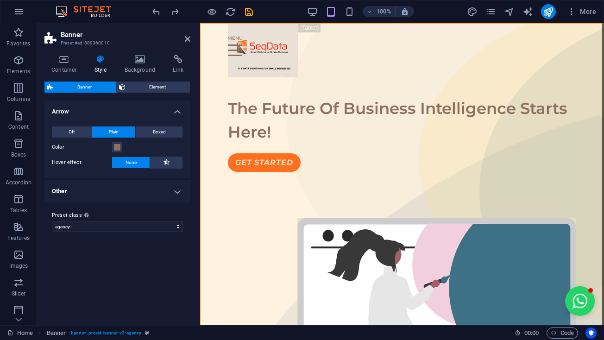
click at [99, 83] on span "Banner" at bounding box center [84, 86] width 57 height 11
click at [119, 146] on span at bounding box center [116, 147] width 7 height 7
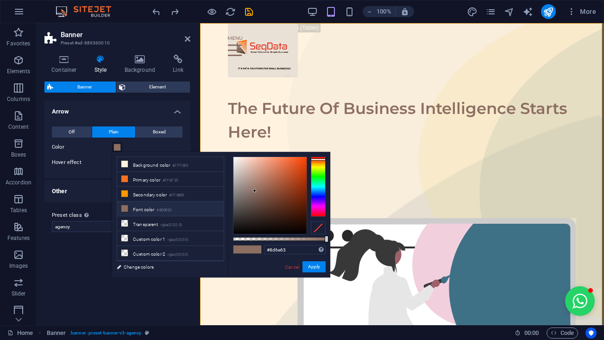
click at [147, 210] on li "Font color #8D6E63" at bounding box center [170, 208] width 106 height 15
click at [315, 265] on button "Apply" at bounding box center [313, 266] width 23 height 11
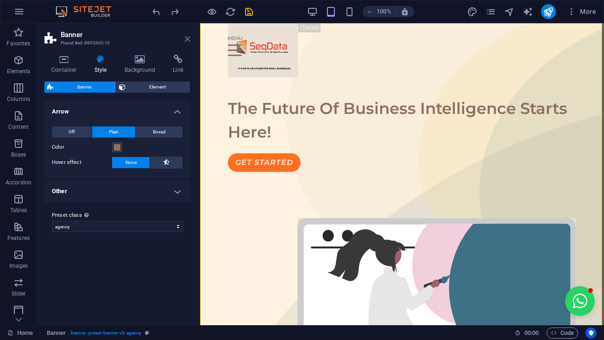
click at [188, 35] on icon at bounding box center [188, 38] width 6 height 7
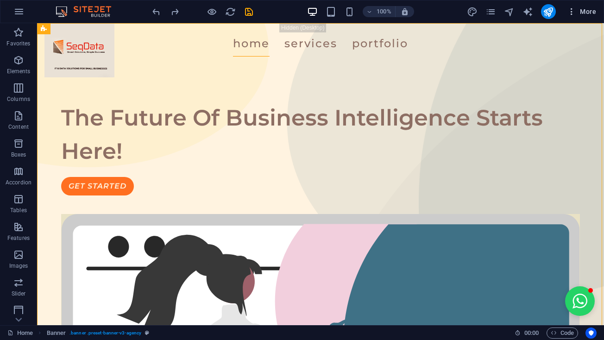
click at [569, 16] on button "More" at bounding box center [581, 11] width 37 height 15
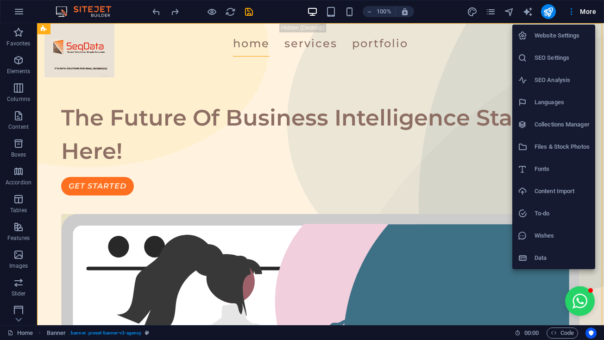
click at [490, 9] on div at bounding box center [302, 170] width 604 height 340
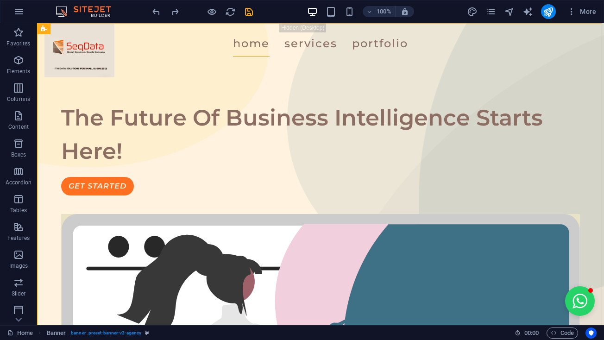
click at [490, 9] on div "Website Settings SEO Settings SEO Analysis Languages Collections Manager Files …" at bounding box center [302, 173] width 604 height 334
click at [490, 9] on icon "pages" at bounding box center [490, 11] width 11 height 11
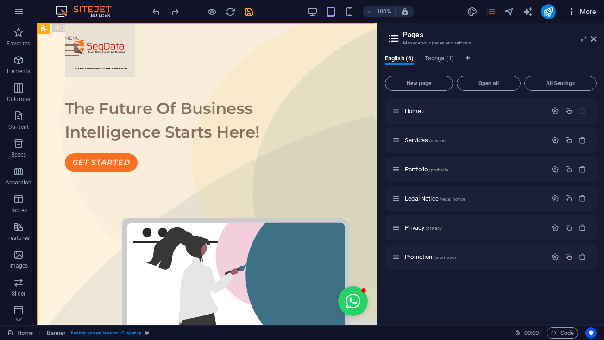
click at [569, 9] on icon "button" at bounding box center [571, 11] width 9 height 9
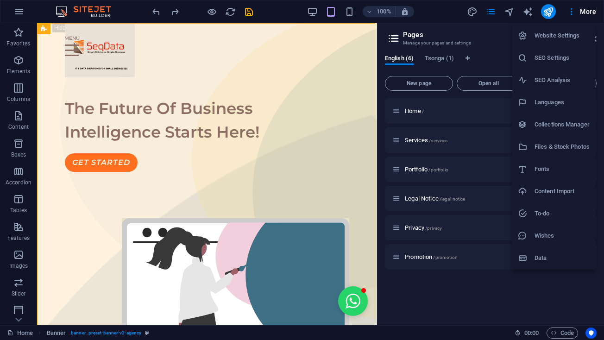
click at [548, 34] on h6 "Website Settings" at bounding box center [561, 35] width 55 height 11
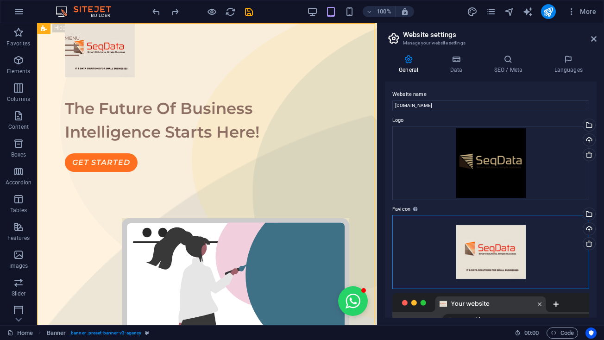
click at [498, 261] on div "Drag files here, click to choose files or select files from Files or our free s…" at bounding box center [490, 252] width 197 height 74
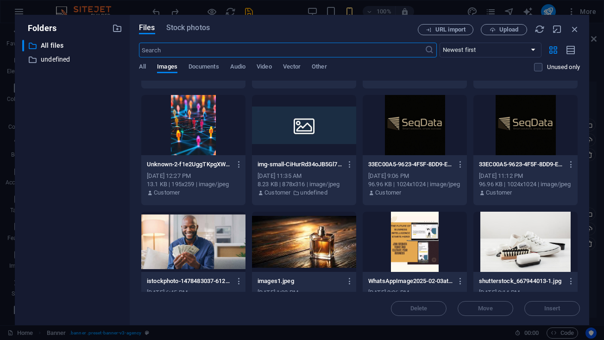
scroll to position [219, 0]
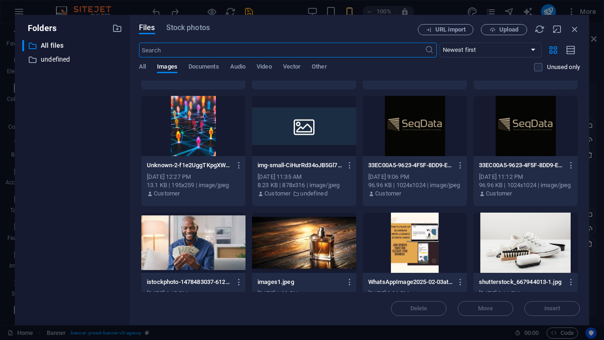
click at [386, 154] on div at bounding box center [414, 126] width 104 height 60
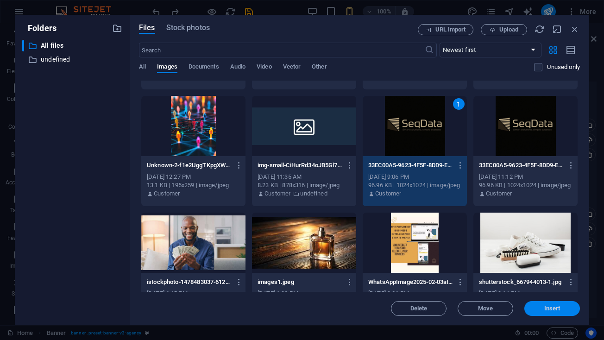
click at [563, 306] on span "Insert" at bounding box center [552, 309] width 48 height 6
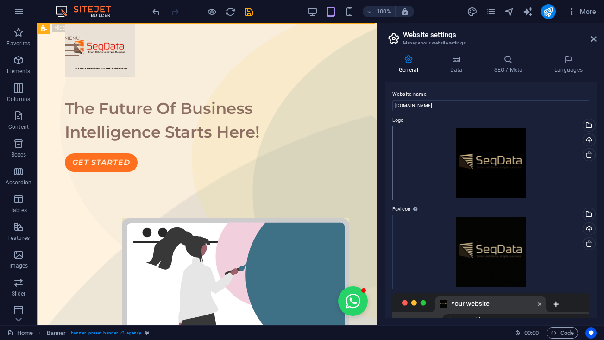
scroll to position [0, 0]
click at [451, 63] on icon at bounding box center [456, 59] width 40 height 9
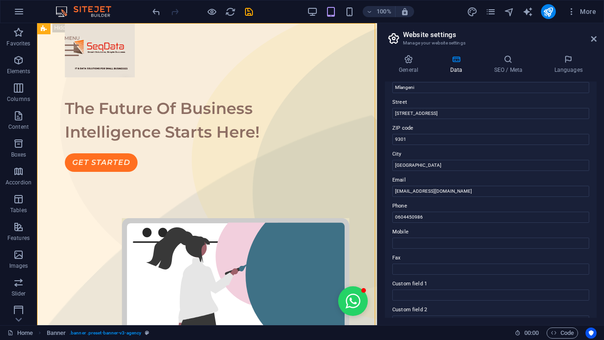
scroll to position [91, 0]
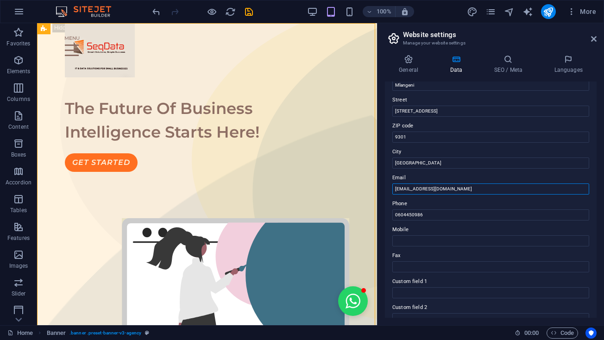
click at [457, 186] on input "[EMAIL_ADDRESS][DOMAIN_NAME]" at bounding box center [490, 188] width 197 height 11
type input "s"
type input "I"
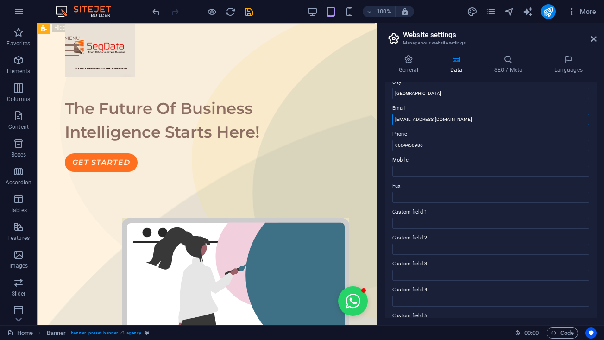
scroll to position [162, 0]
type input "[EMAIL_ADDRESS][DOMAIN_NAME]"
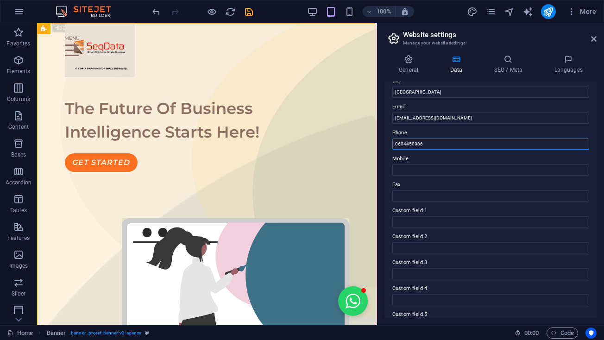
click at [399, 144] on input "0604450986" at bounding box center [490, 143] width 197 height 11
type input "[PHONE_NUMBER]"
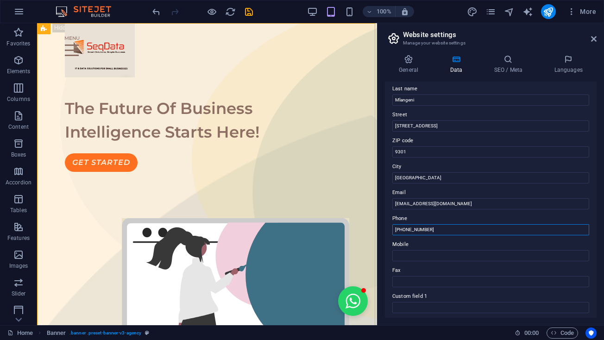
scroll to position [53, 0]
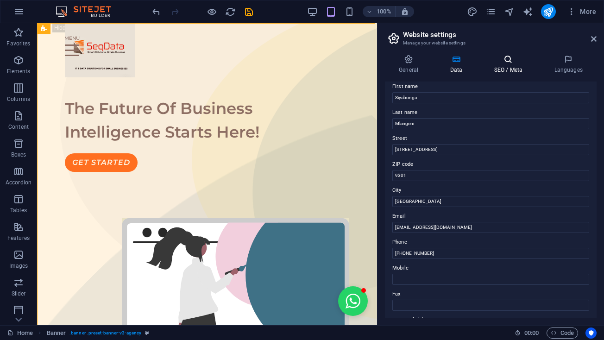
click at [504, 66] on h4 "SEO / Meta" at bounding box center [510, 64] width 60 height 19
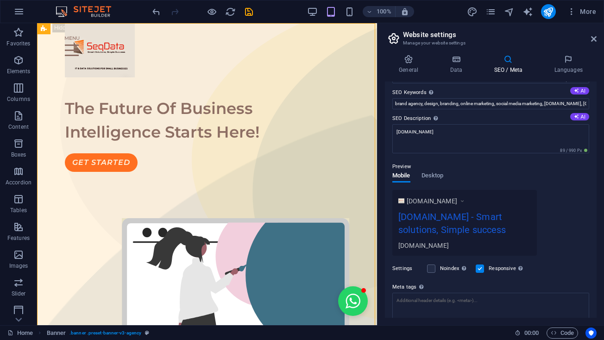
scroll to position [35, 0]
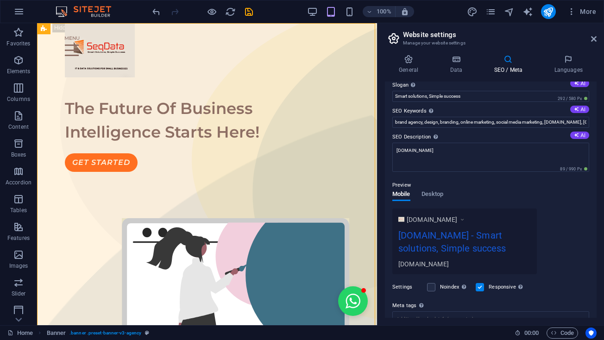
click at [432, 186] on div "Preview" at bounding box center [490, 185] width 197 height 11
click at [433, 193] on span "Desktop" at bounding box center [432, 194] width 22 height 13
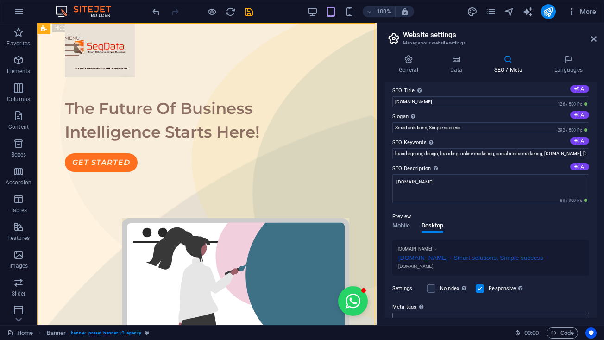
scroll to position [0, 0]
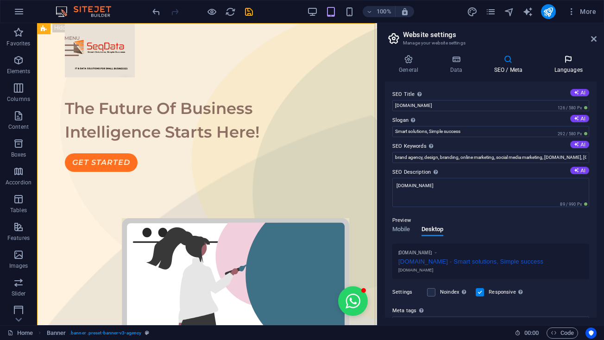
click at [569, 69] on h4 "Languages" at bounding box center [568, 64] width 56 height 19
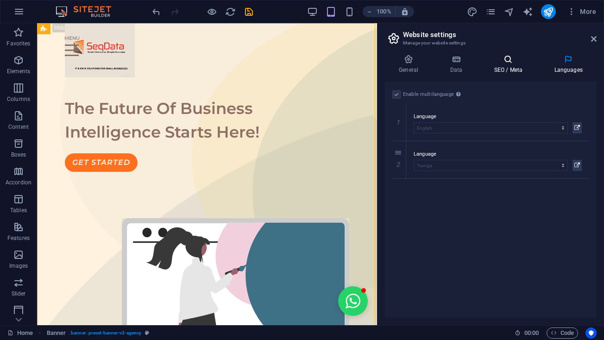
click at [516, 66] on h4 "SEO / Meta" at bounding box center [510, 64] width 60 height 19
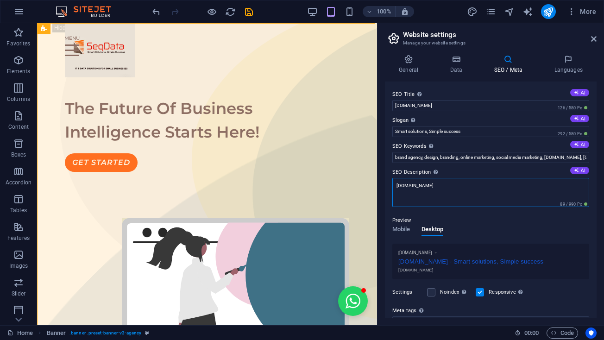
click at [430, 184] on textarea "[DOMAIN_NAME]" at bounding box center [490, 192] width 197 height 29
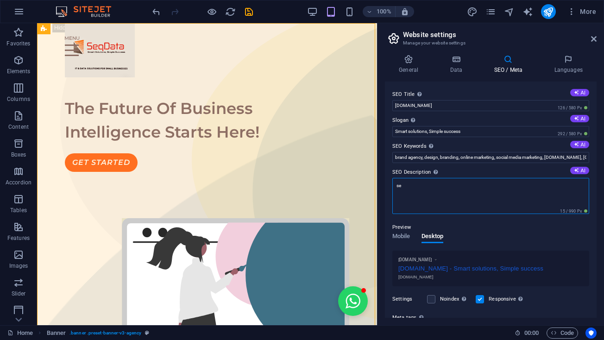
type textarea "s"
type textarea "Data analytics"
click at [450, 65] on h4 "Data" at bounding box center [458, 64] width 44 height 19
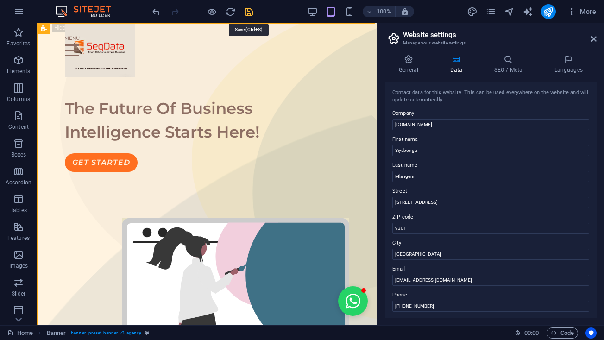
click at [251, 12] on icon "save" at bounding box center [249, 11] width 11 height 11
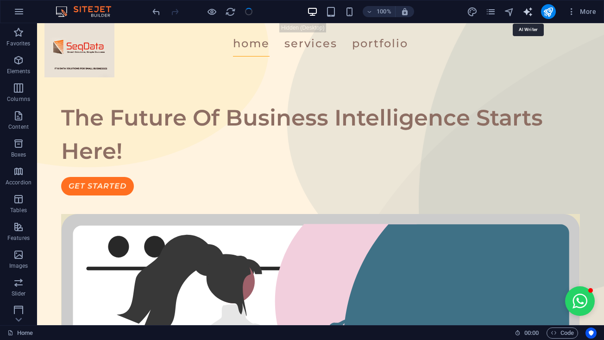
click at [529, 12] on icon "text_generator" at bounding box center [527, 11] width 11 height 11
select select "English"
